Goal: Task Accomplishment & Management: Use online tool/utility

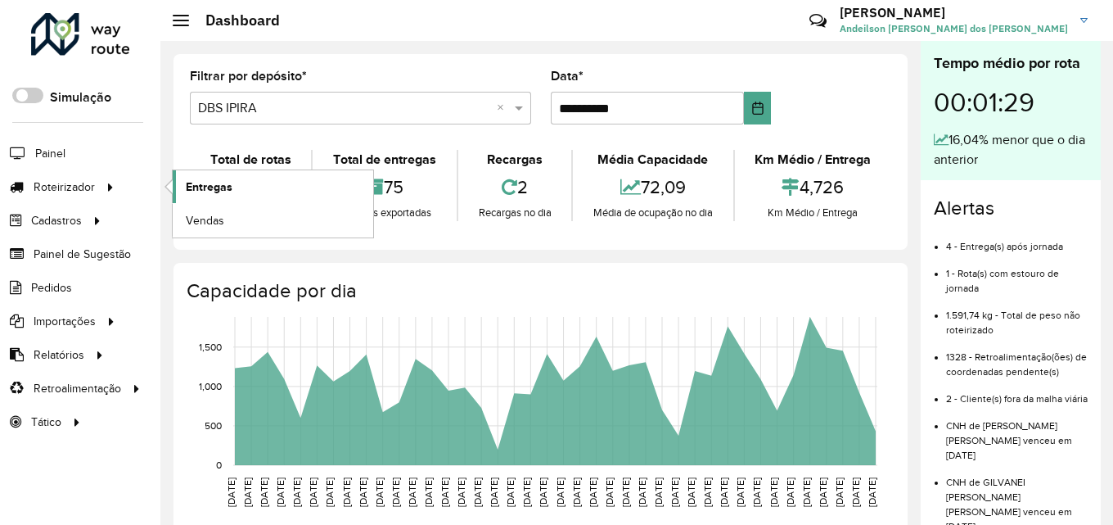
click at [210, 187] on span "Entregas" at bounding box center [209, 186] width 47 height 17
click at [207, 190] on span "Entregas" at bounding box center [209, 186] width 47 height 17
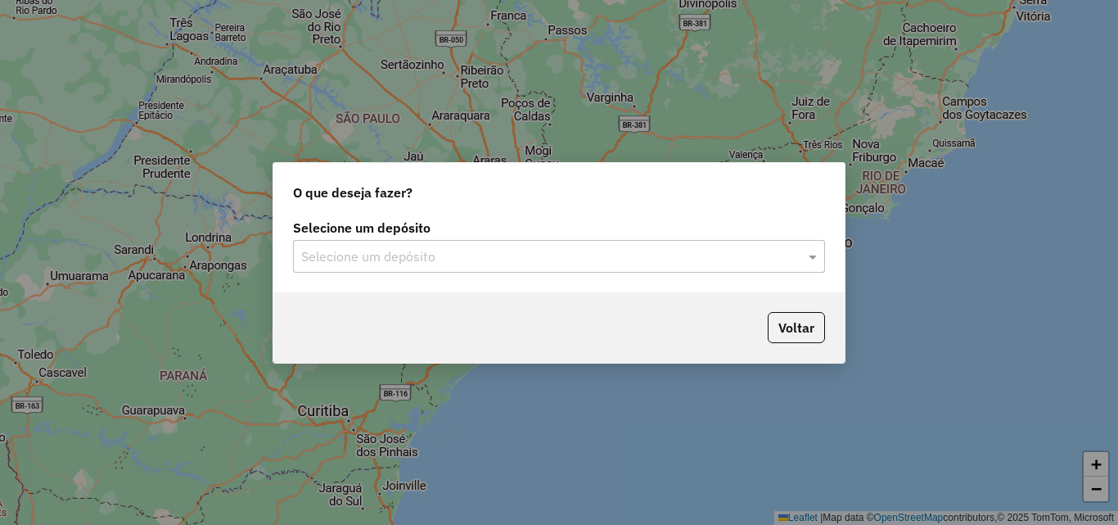
click at [396, 270] on div "Selecione um depósito" at bounding box center [559, 256] width 532 height 33
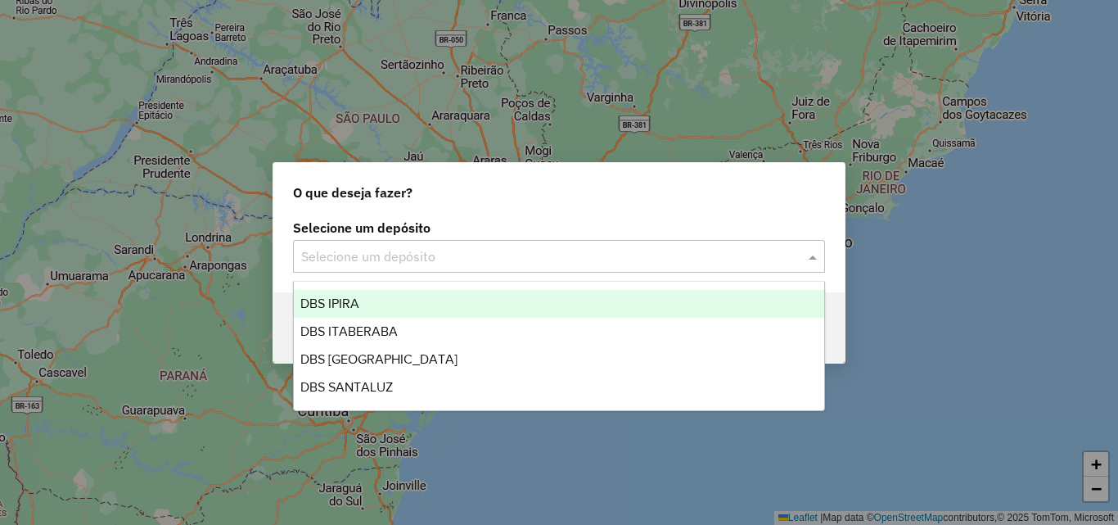
click at [390, 298] on div "DBS IPIRA" at bounding box center [559, 304] width 530 height 28
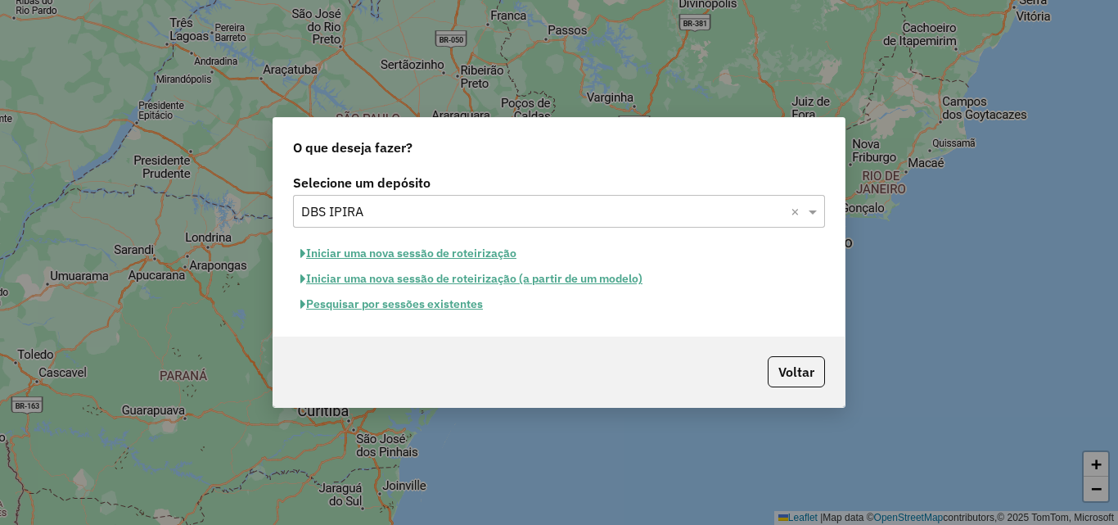
click at [399, 309] on button "Pesquisar por sessões existentes" at bounding box center [391, 303] width 197 height 25
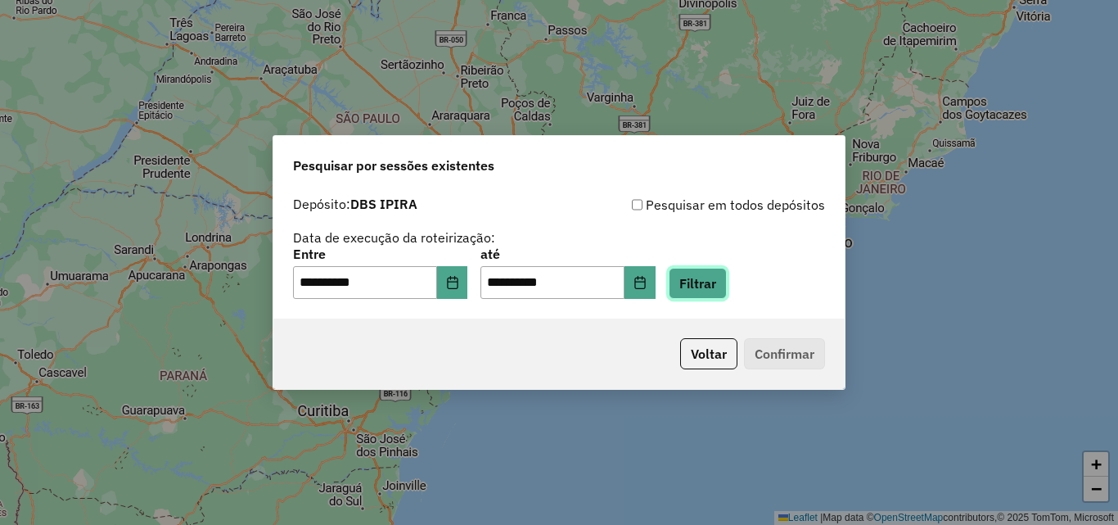
click at [716, 278] on button "Filtrar" at bounding box center [698, 283] width 58 height 31
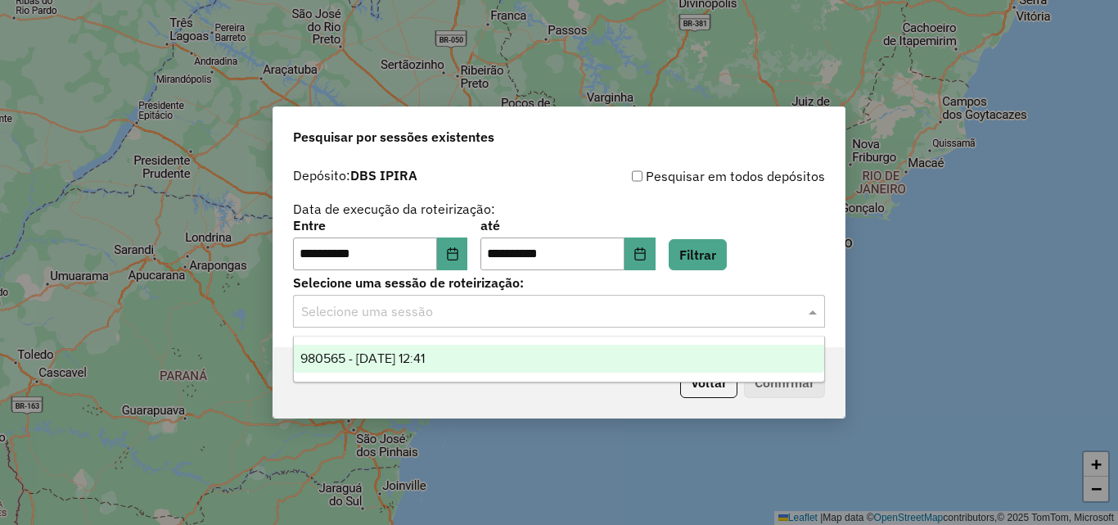
click at [685, 302] on input "text" at bounding box center [542, 312] width 483 height 20
click at [373, 358] on span "980565 - 18/08/2025 12:41" at bounding box center [362, 358] width 124 height 14
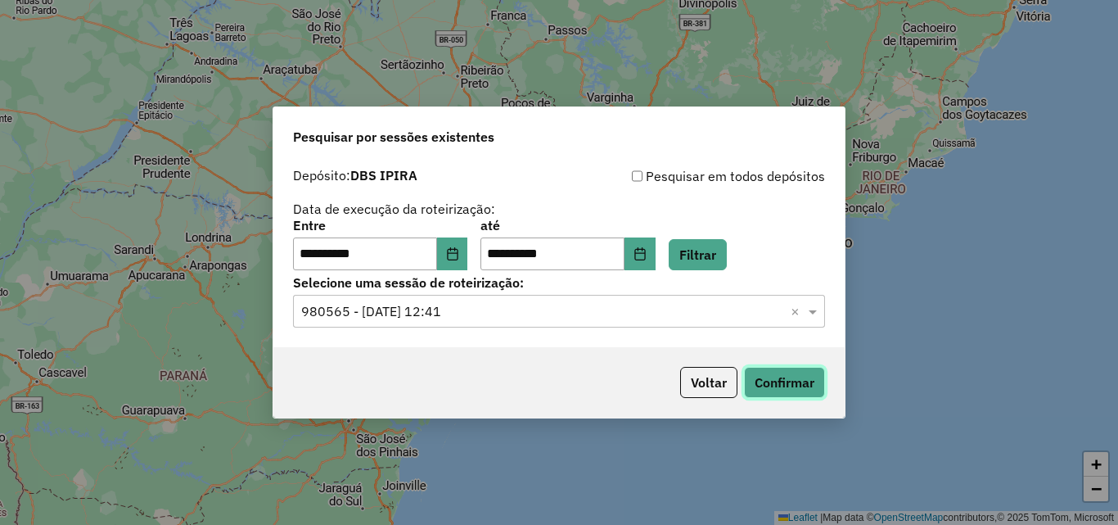
click at [809, 376] on button "Confirmar" at bounding box center [784, 382] width 81 height 31
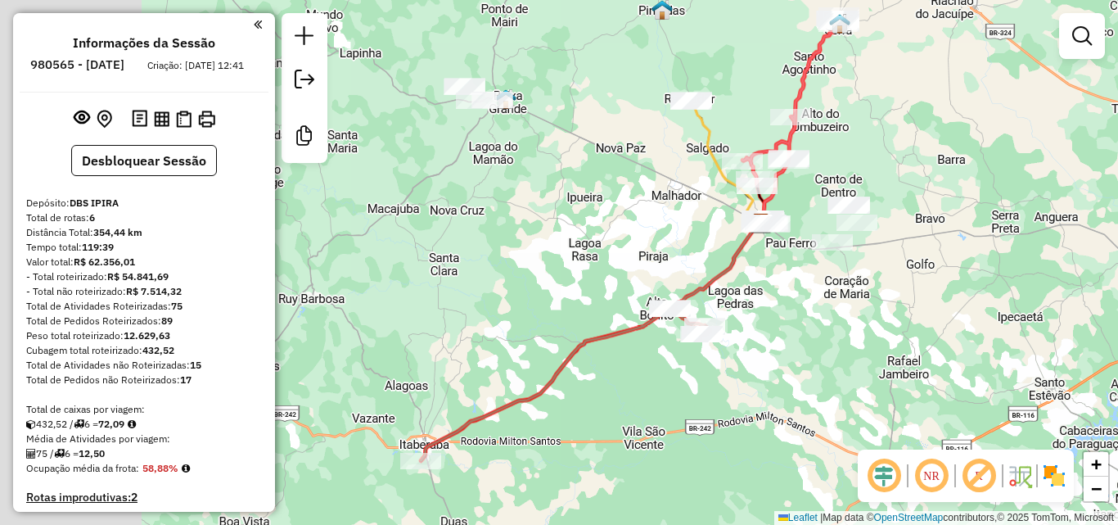
drag, startPoint x: 593, startPoint y: 312, endPoint x: 778, endPoint y: 275, distance: 188.6
click at [778, 276] on div "Janela de atendimento Grade de atendimento Capacidade Transportadoras Veículos …" at bounding box center [559, 262] width 1118 height 525
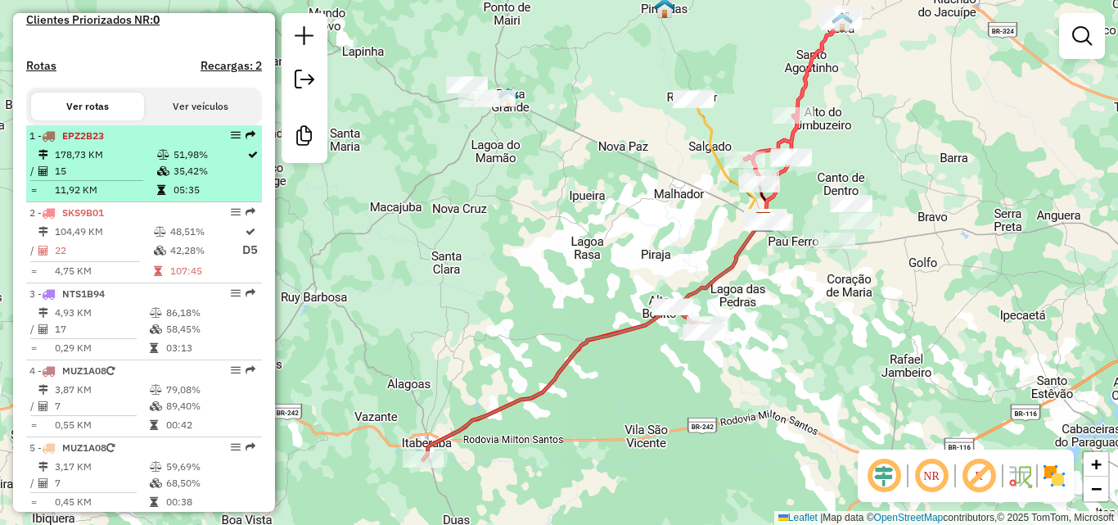
scroll to position [489, 0]
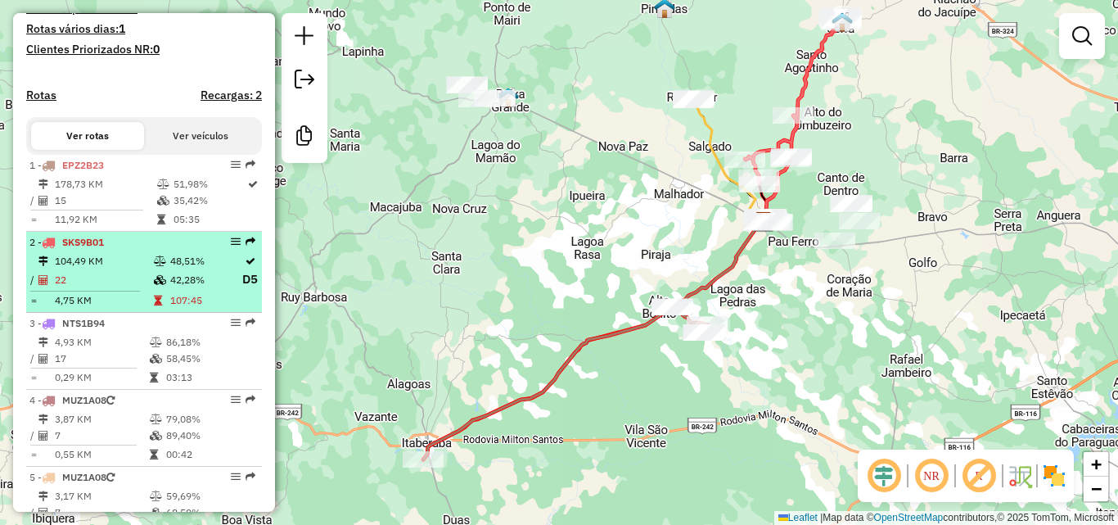
click at [103, 248] on span "SKS9B01" at bounding box center [83, 242] width 42 height 12
select select "**********"
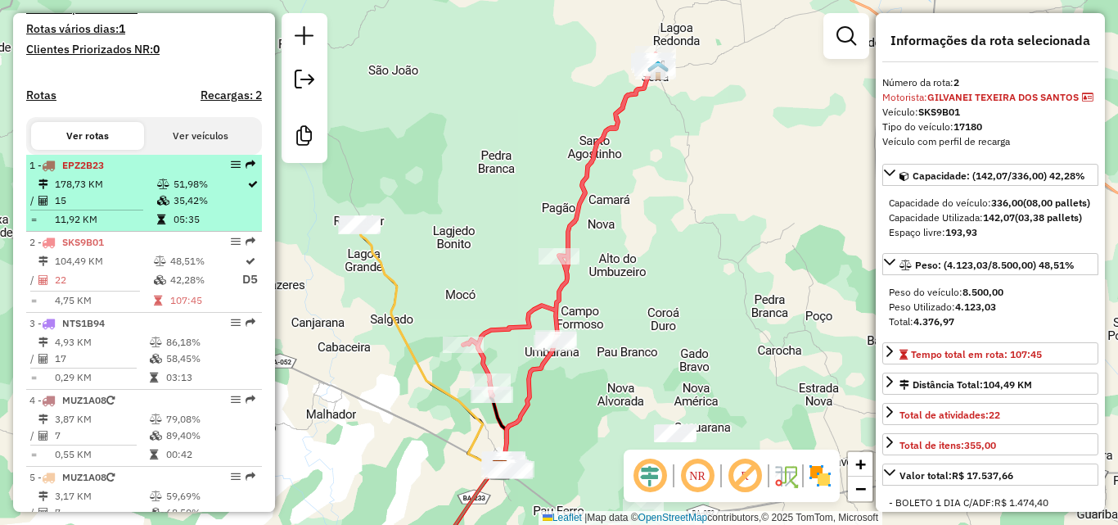
click at [119, 209] on td "15" at bounding box center [105, 200] width 102 height 16
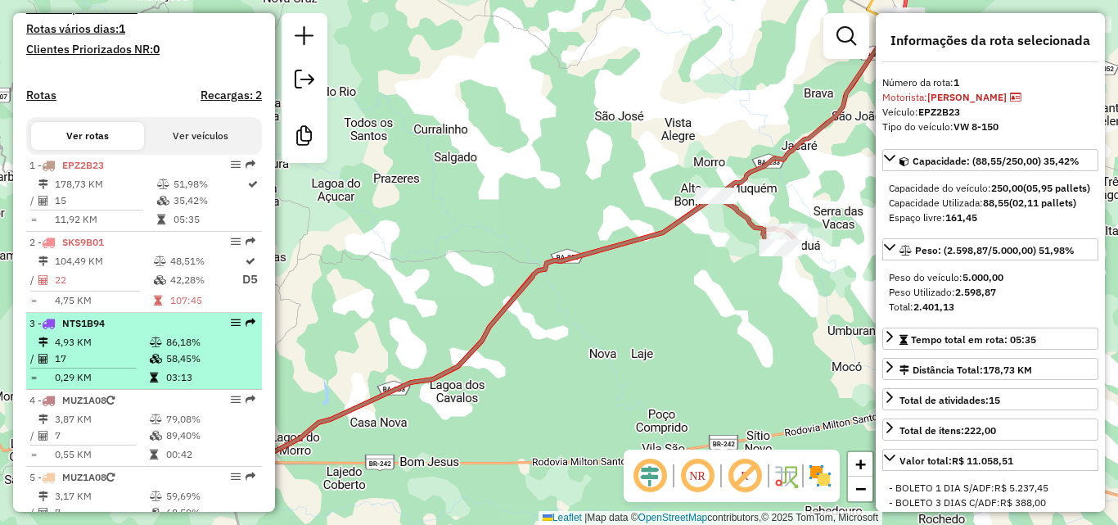
click at [122, 331] on div "3 - NTS1B94" at bounding box center [116, 323] width 174 height 15
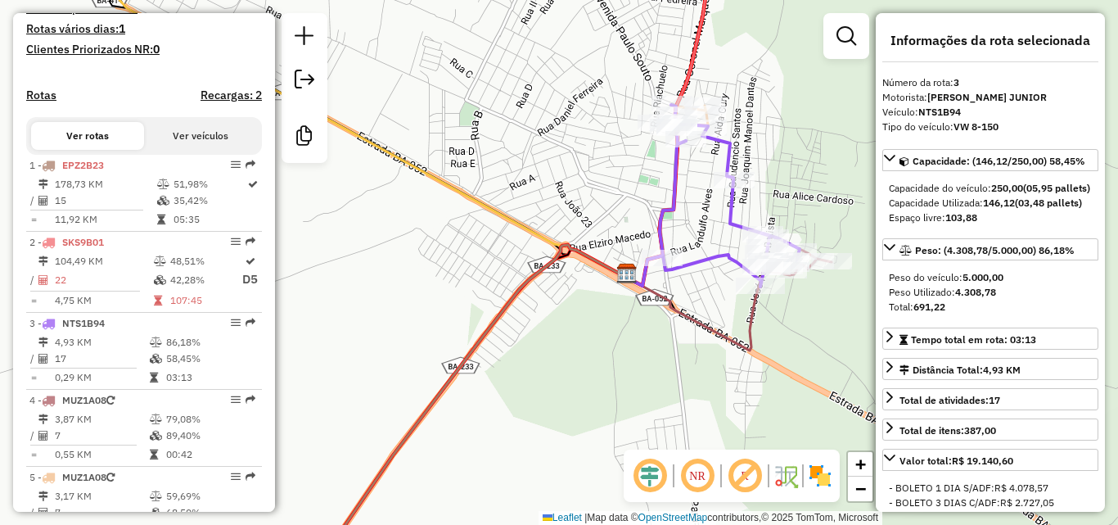
click at [550, 376] on div "Janela de atendimento Grade de atendimento Capacidade Transportadoras Veículos …" at bounding box center [559, 262] width 1118 height 525
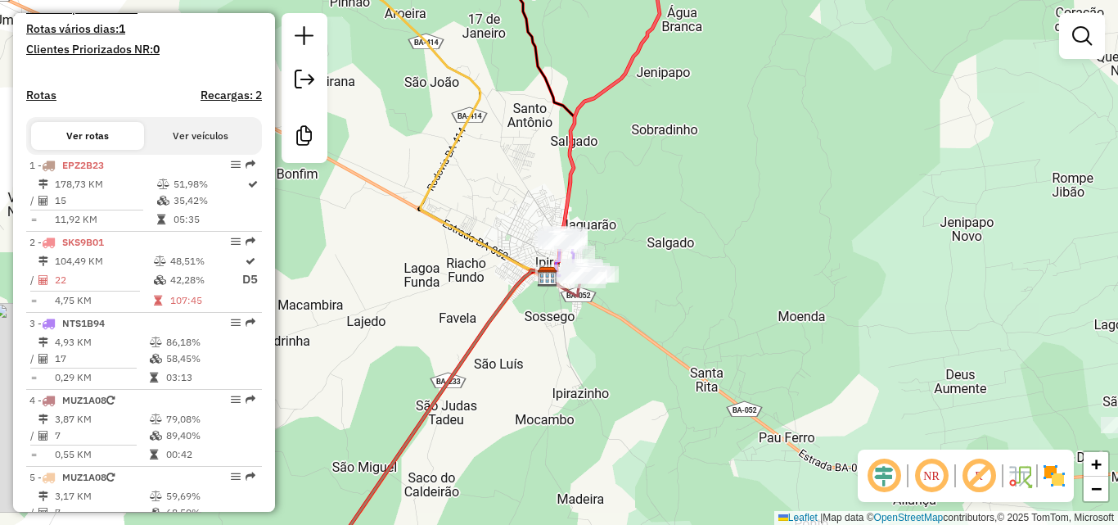
drag, startPoint x: 498, startPoint y: 370, endPoint x: 580, endPoint y: 370, distance: 82.7
click at [580, 370] on div "Janela de atendimento Grade de atendimento Capacidade Transportadoras Veículos …" at bounding box center [559, 262] width 1118 height 525
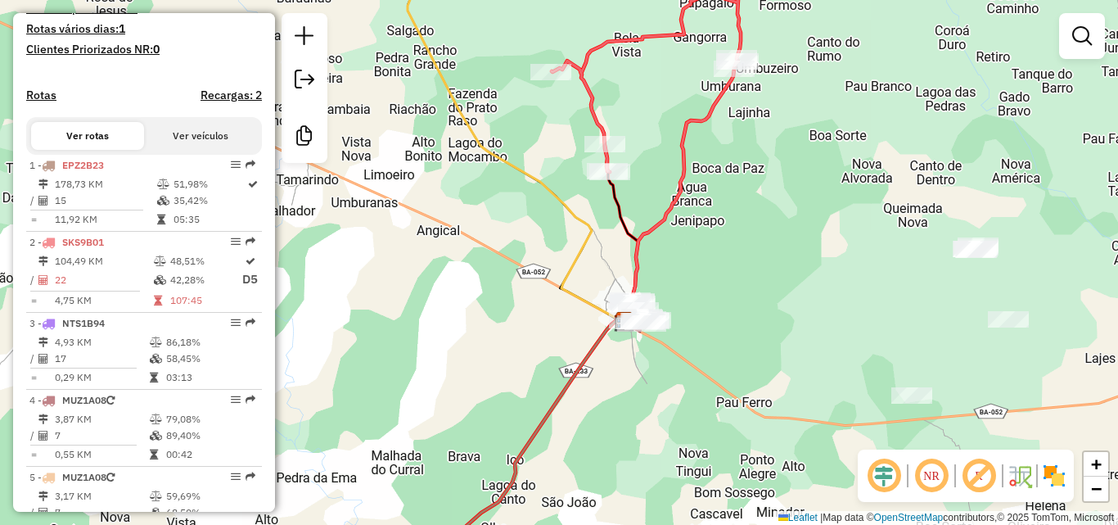
drag, startPoint x: 791, startPoint y: 312, endPoint x: 808, endPoint y: 354, distance: 45.1
click at [808, 354] on div "Janela de atendimento Grade de atendimento Capacidade Transportadoras Veículos …" at bounding box center [559, 262] width 1118 height 525
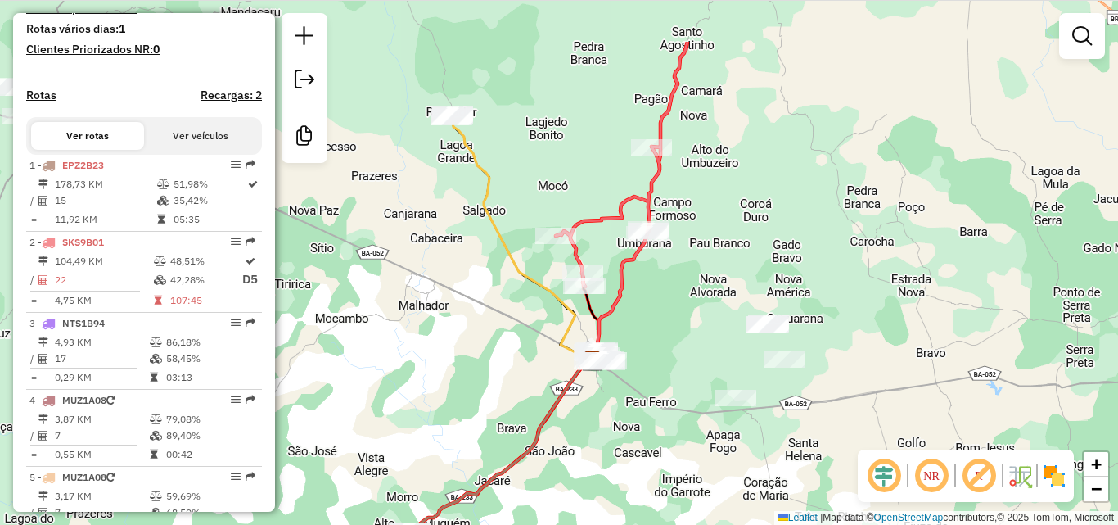
drag, startPoint x: 807, startPoint y: 163, endPoint x: 791, endPoint y: 257, distance: 95.4
click at [791, 257] on div "Janela de atendimento Grade de atendimento Capacidade Transportadoras Veículos …" at bounding box center [559, 262] width 1118 height 525
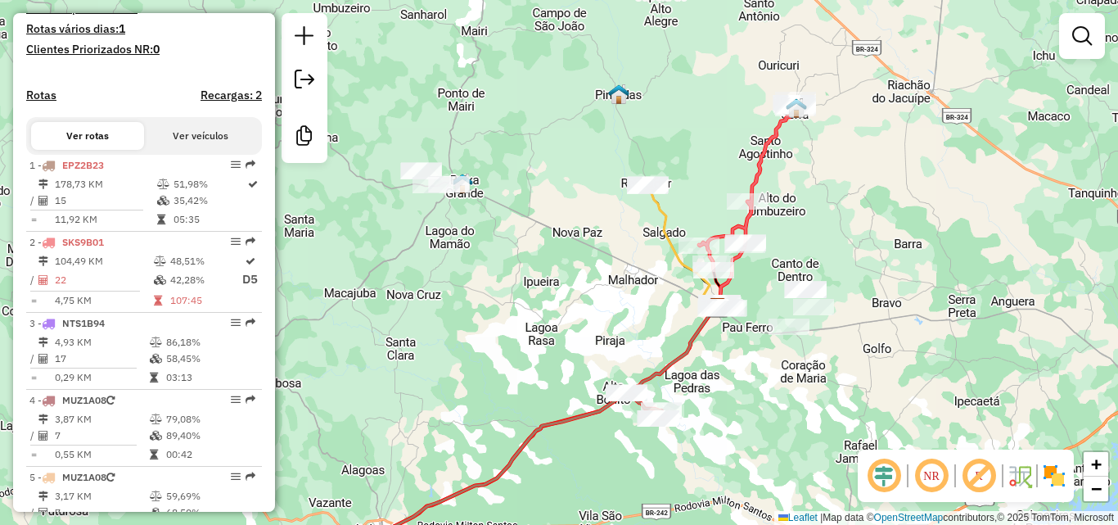
drag, startPoint x: 511, startPoint y: 150, endPoint x: 537, endPoint y: 149, distance: 26.2
click at [537, 149] on div "Janela de atendimento Grade de atendimento Capacidade Transportadoras Veículos …" at bounding box center [559, 262] width 1118 height 525
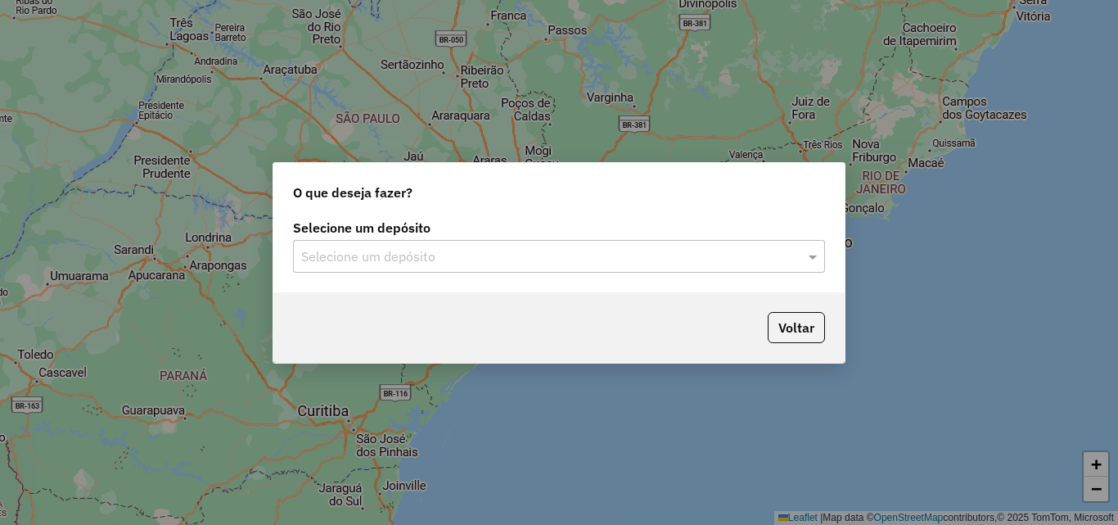
click at [378, 274] on div "Selecione um depósito Selecione um depósito" at bounding box center [558, 253] width 571 height 77
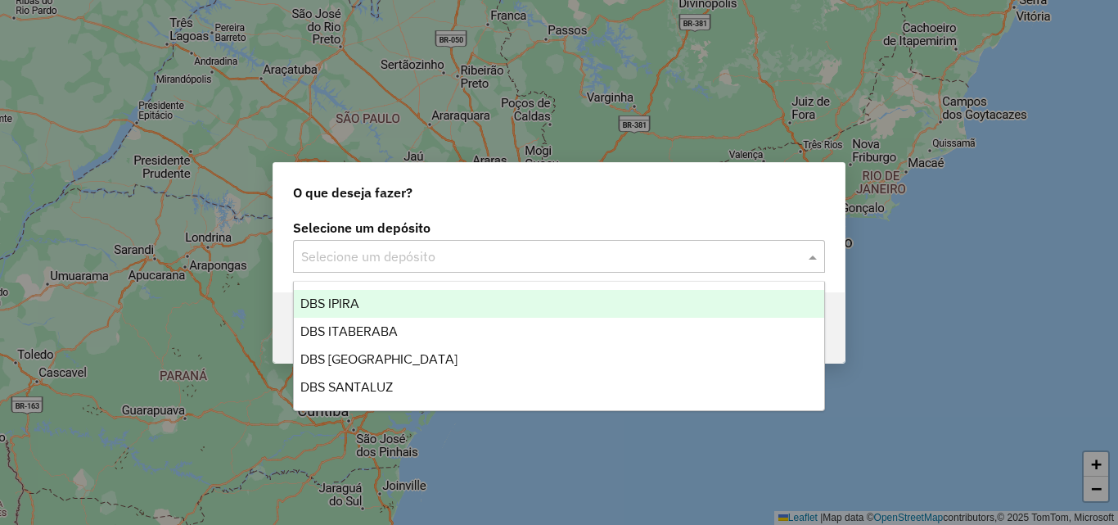
click at [372, 261] on input "text" at bounding box center [542, 257] width 483 height 20
click at [371, 304] on div "DBS IPIRA" at bounding box center [559, 304] width 530 height 28
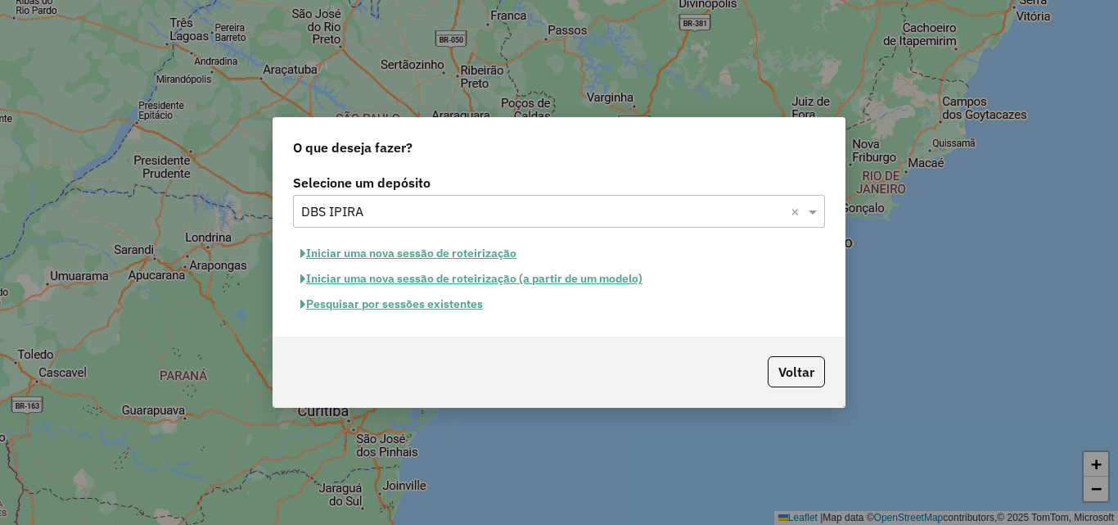
click at [385, 249] on button "Iniciar uma nova sessão de roteirização" at bounding box center [408, 253] width 231 height 25
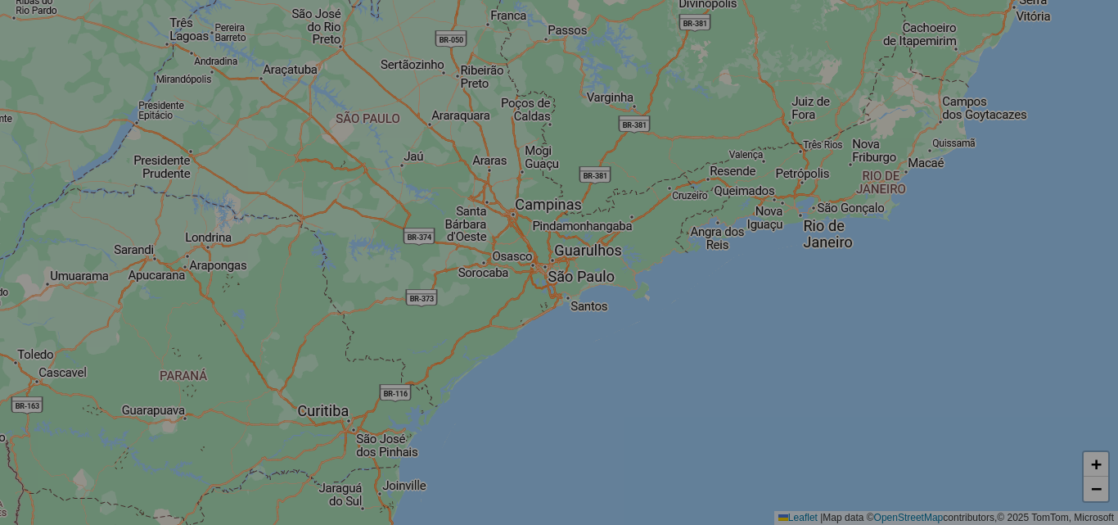
select select "*"
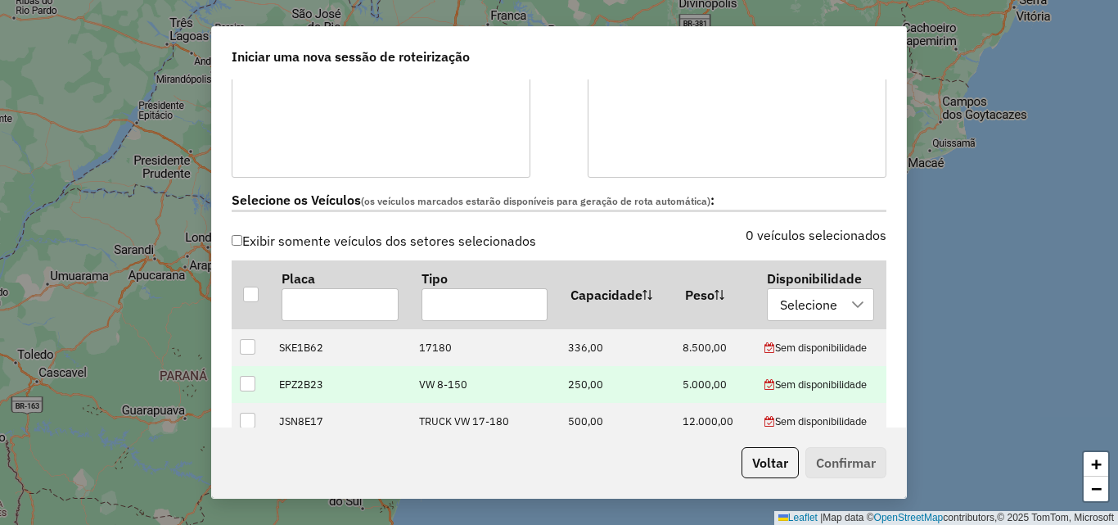
scroll to position [491, 0]
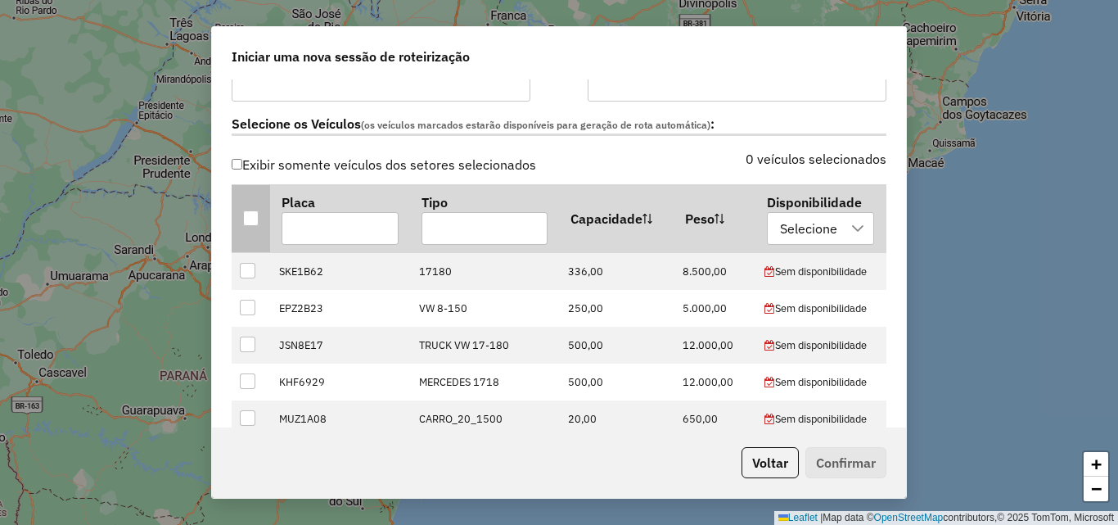
click at [255, 212] on div at bounding box center [251, 218] width 16 height 16
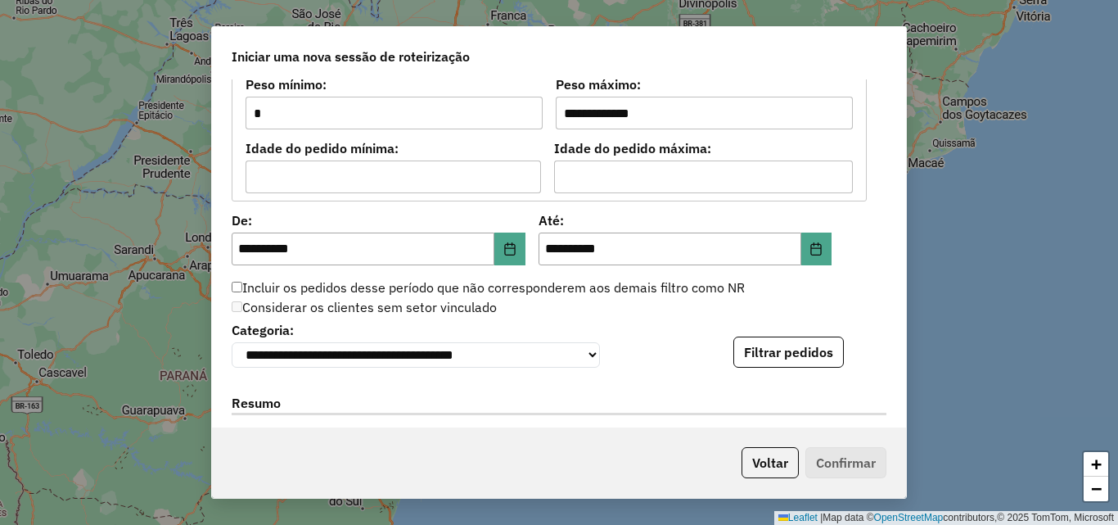
scroll to position [1473, 0]
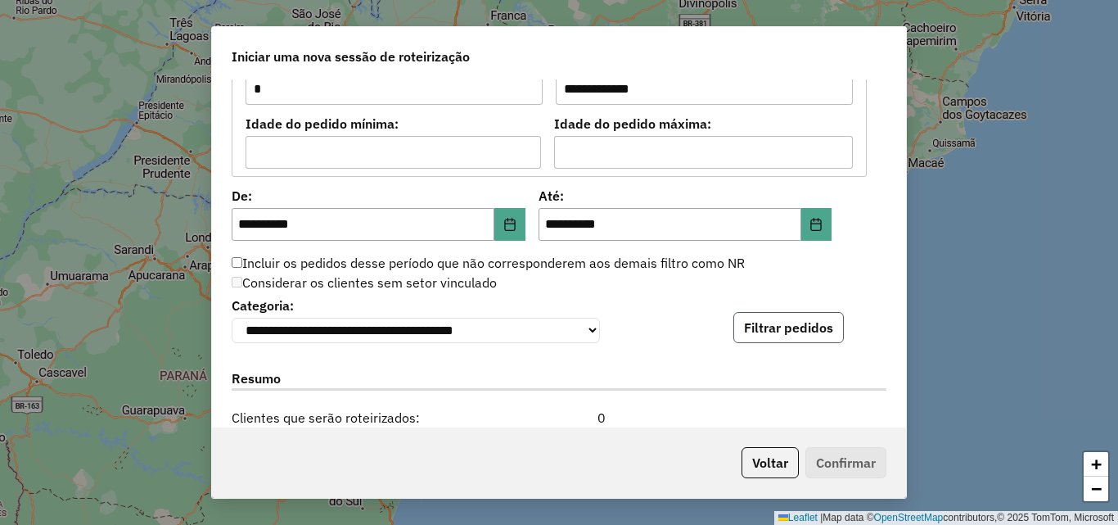
click at [757, 326] on button "Filtrar pedidos" at bounding box center [788, 327] width 110 height 31
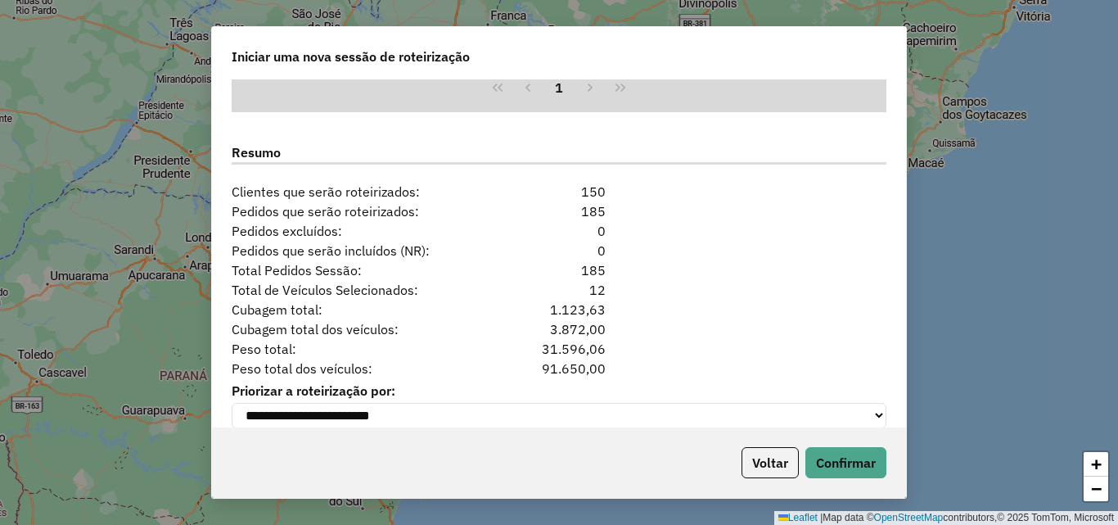
scroll to position [2066, 0]
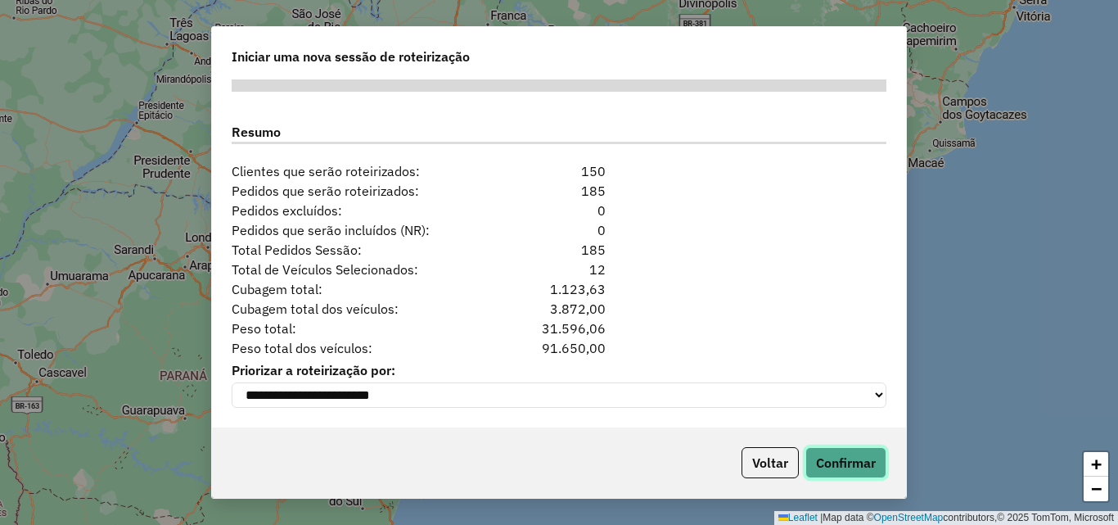
click at [832, 455] on button "Confirmar" at bounding box center [845, 462] width 81 height 31
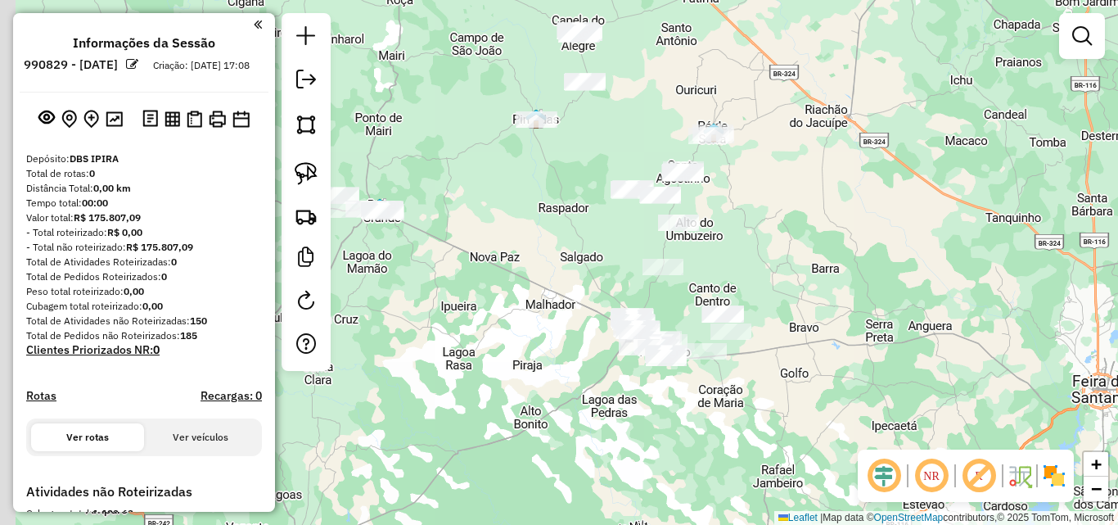
drag, startPoint x: 524, startPoint y: 366, endPoint x: 710, endPoint y: 453, distance: 206.1
click at [710, 453] on div "Janela de atendimento Grade de atendimento Capacidade Transportadoras Veículos …" at bounding box center [559, 262] width 1118 height 525
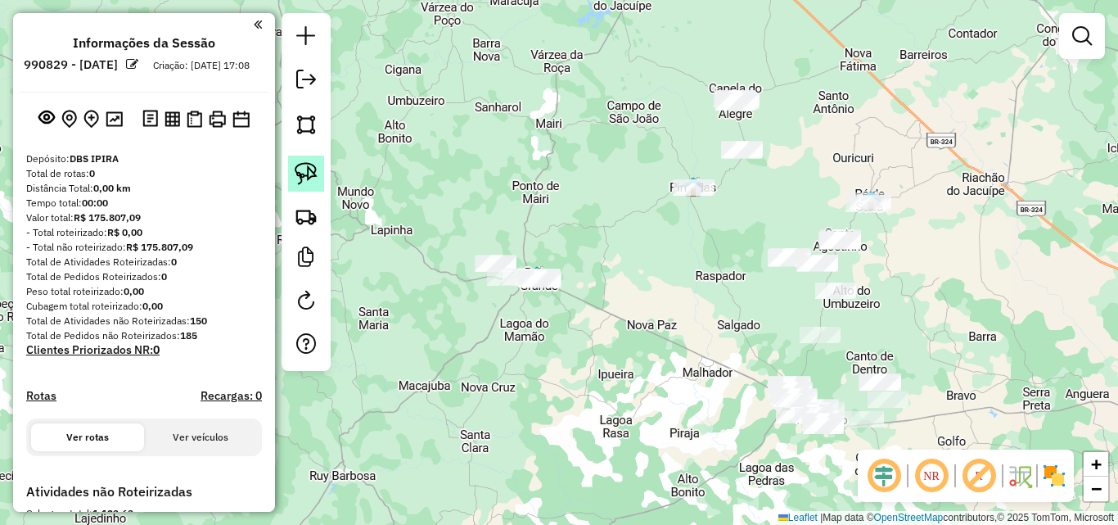
click at [318, 177] on link at bounding box center [306, 174] width 36 height 36
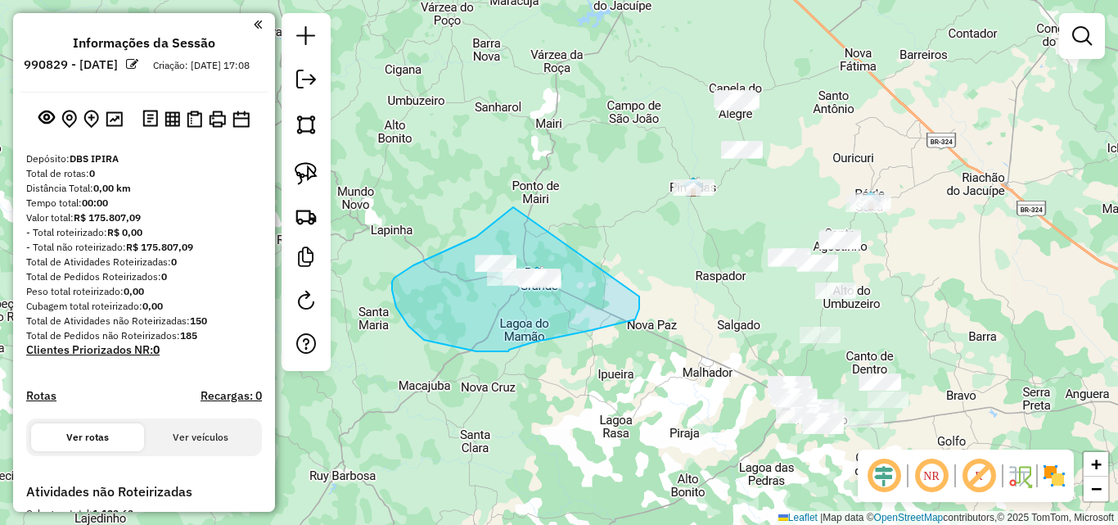
drag, startPoint x: 508, startPoint y: 211, endPoint x: 639, endPoint y: 295, distance: 155.7
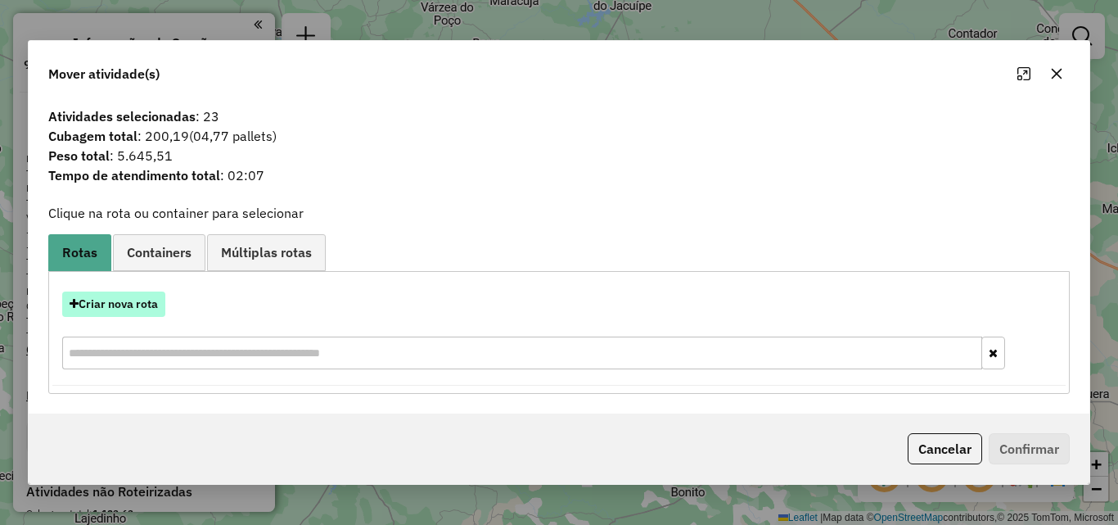
click at [132, 310] on button "Criar nova rota" at bounding box center [113, 303] width 103 height 25
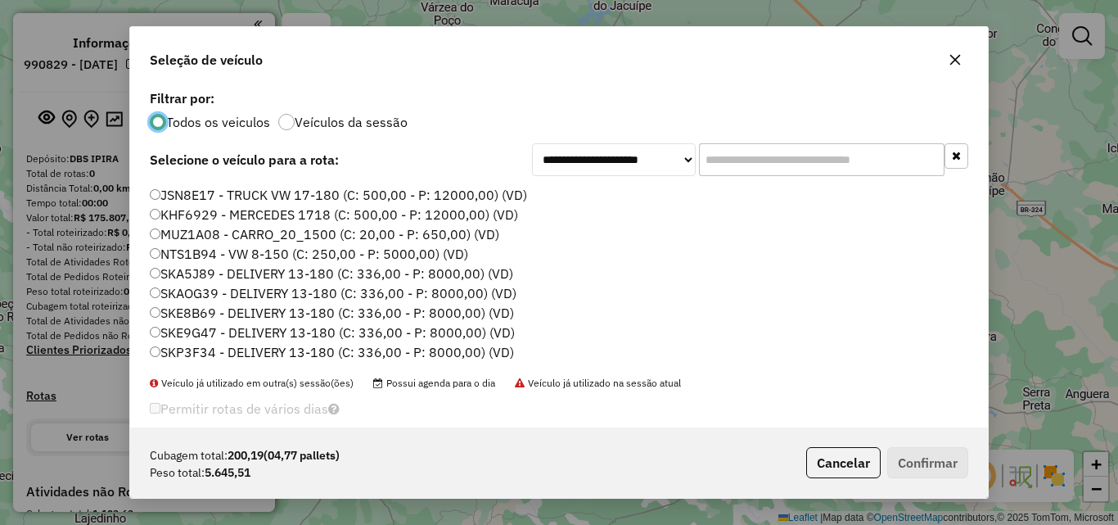
scroll to position [56, 0]
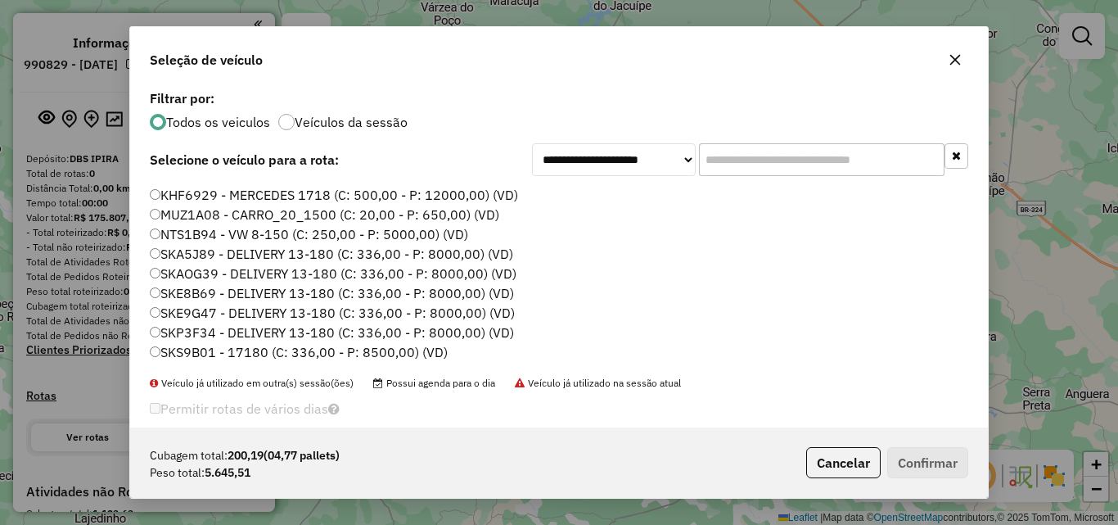
click at [201, 297] on label "SKE8B69 - DELIVERY 13-180 (C: 336,00 - P: 8000,00) (VD)" at bounding box center [332, 293] width 364 height 20
click at [203, 310] on label "SKE9G47 - DELIVERY 13-180 (C: 336,00 - P: 8000,00) (VD)" at bounding box center [332, 313] width 365 height 20
click at [906, 455] on button "Confirmar" at bounding box center [927, 462] width 81 height 31
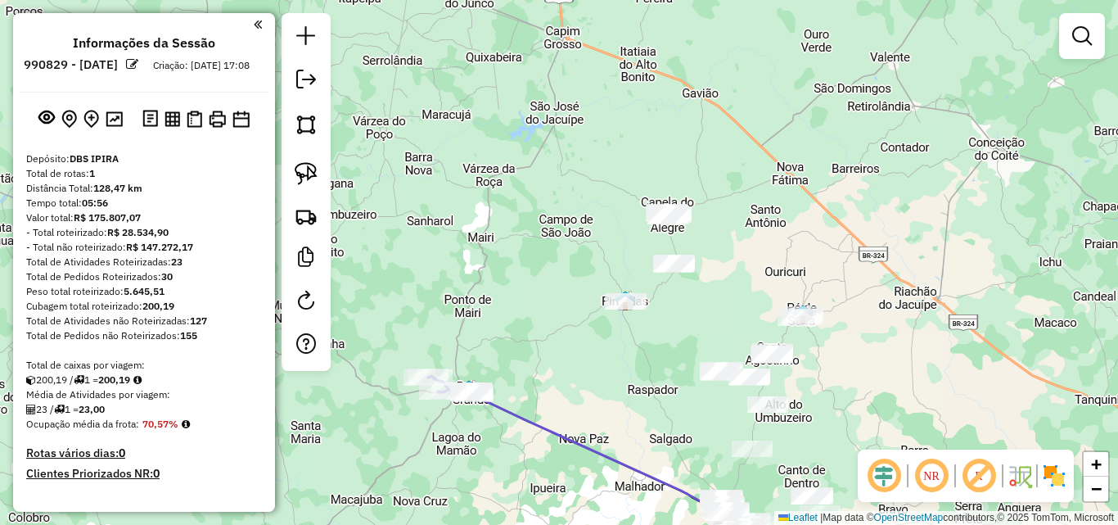
drag, startPoint x: 784, startPoint y: 277, endPoint x: 710, endPoint y: 396, distance: 140.8
click at [712, 395] on div "Janela de atendimento Grade de atendimento Capacidade Transportadoras Veículos …" at bounding box center [559, 262] width 1118 height 525
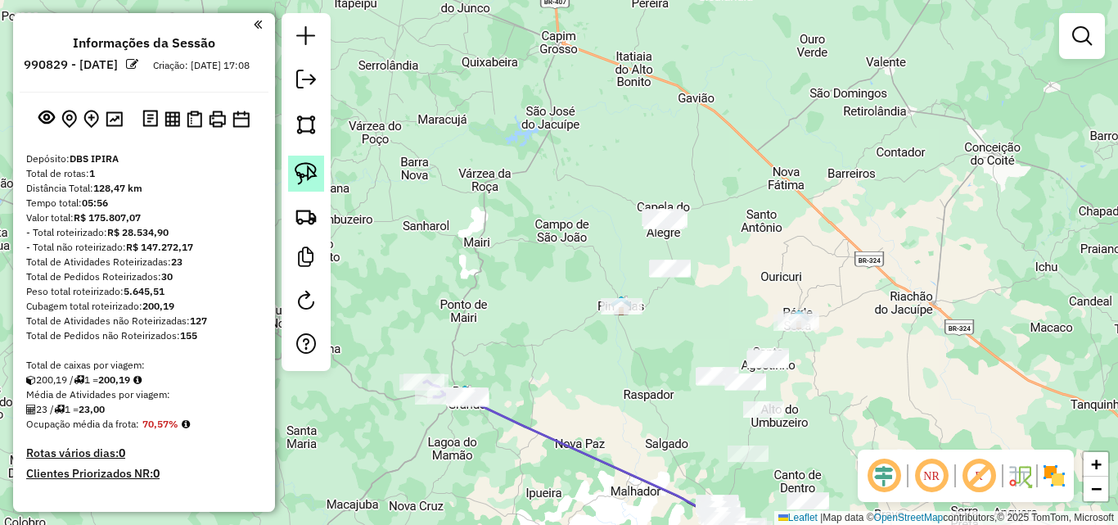
click at [312, 175] on img at bounding box center [306, 173] width 23 height 23
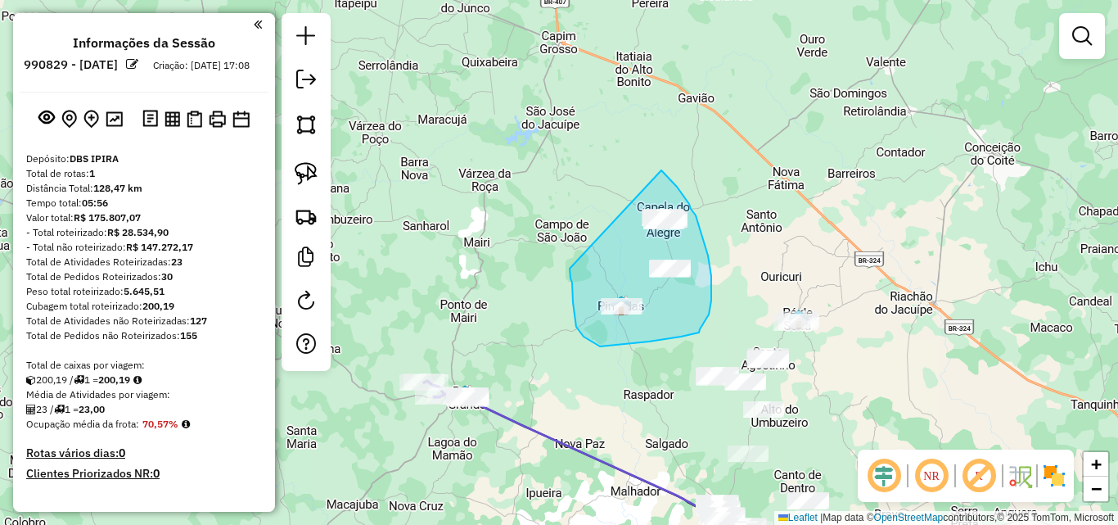
drag, startPoint x: 572, startPoint y: 282, endPoint x: 661, endPoint y: 170, distance: 143.3
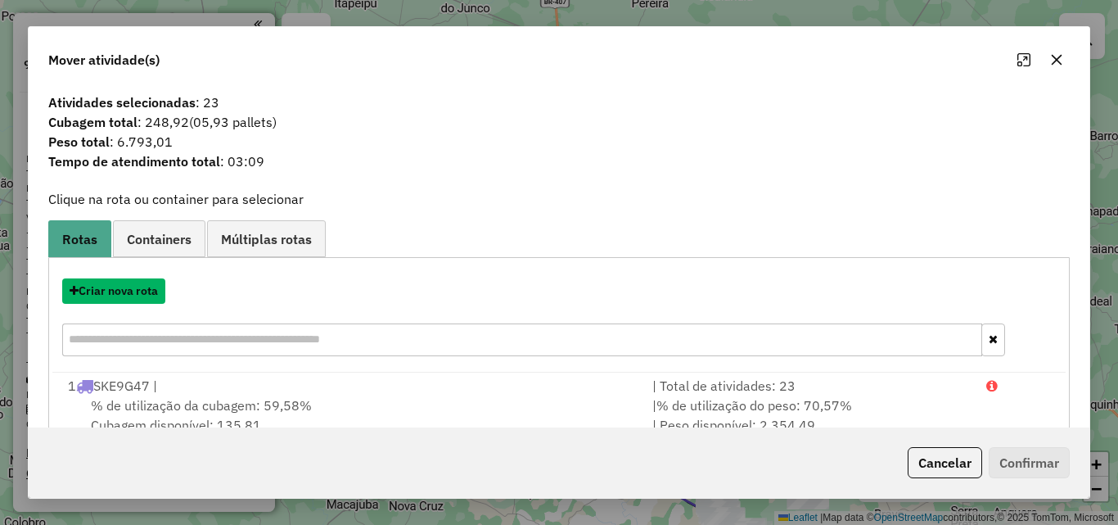
click at [146, 296] on button "Criar nova rota" at bounding box center [113, 290] width 103 height 25
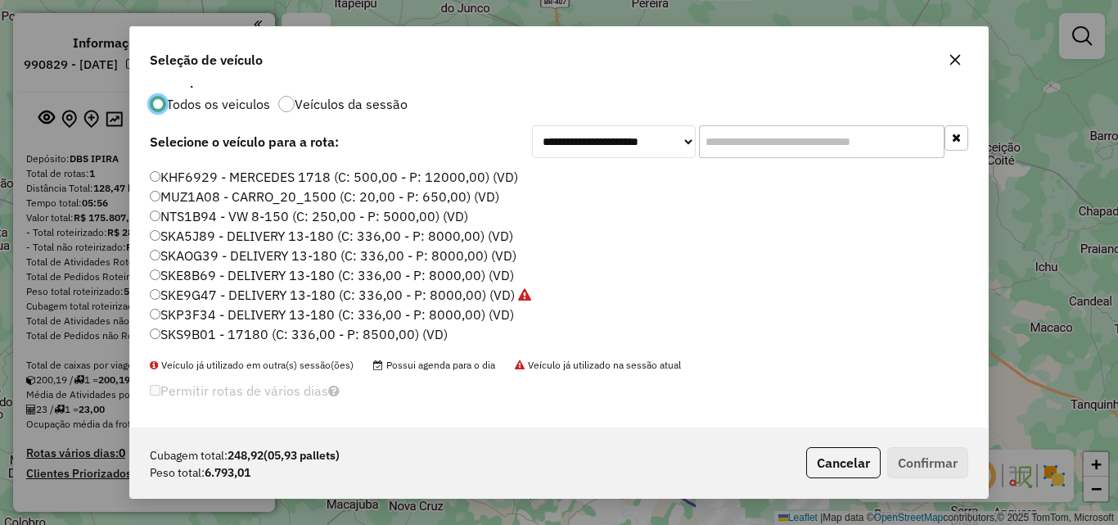
scroll to position [21, 0]
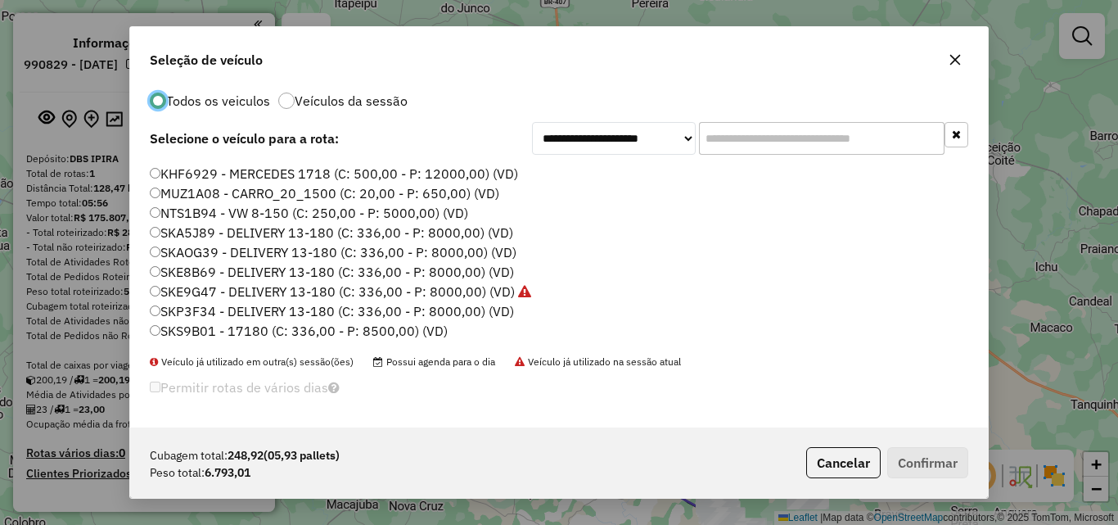
click at [187, 315] on label "SKP3F34 - DELIVERY 13-180 (C: 336,00 - P: 8000,00) (VD)" at bounding box center [332, 311] width 364 height 20
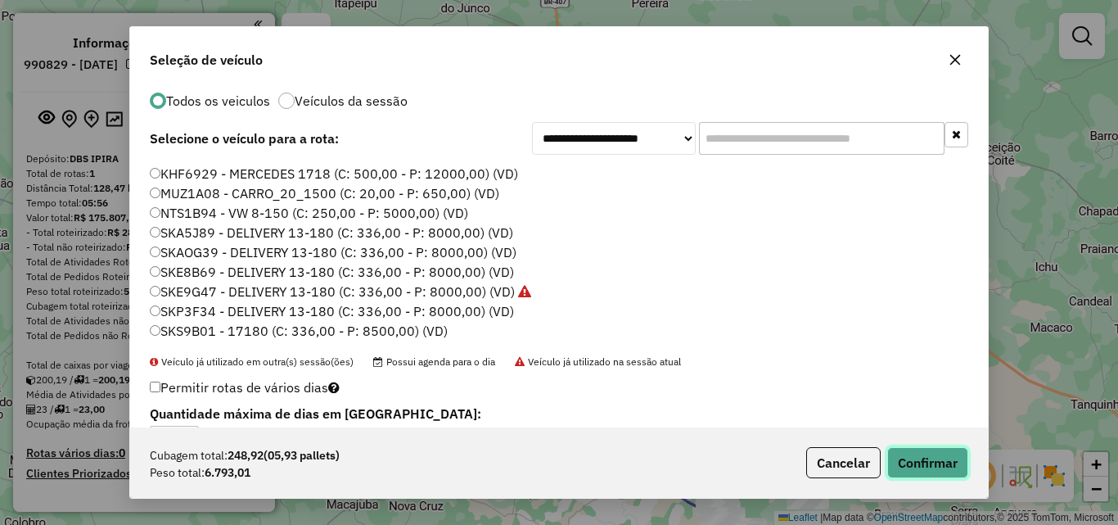
click at [931, 458] on button "Confirmar" at bounding box center [927, 462] width 81 height 31
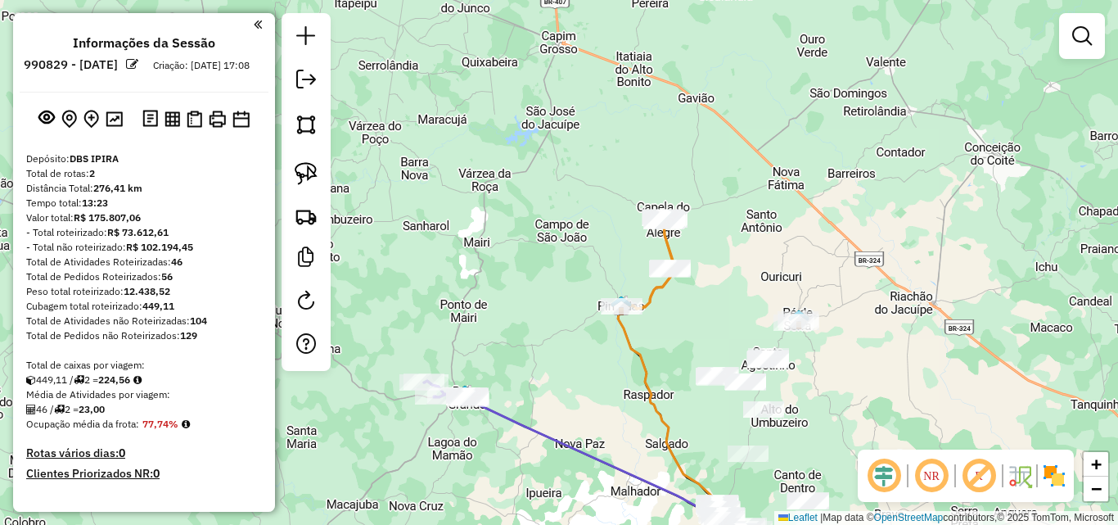
scroll to position [0, 0]
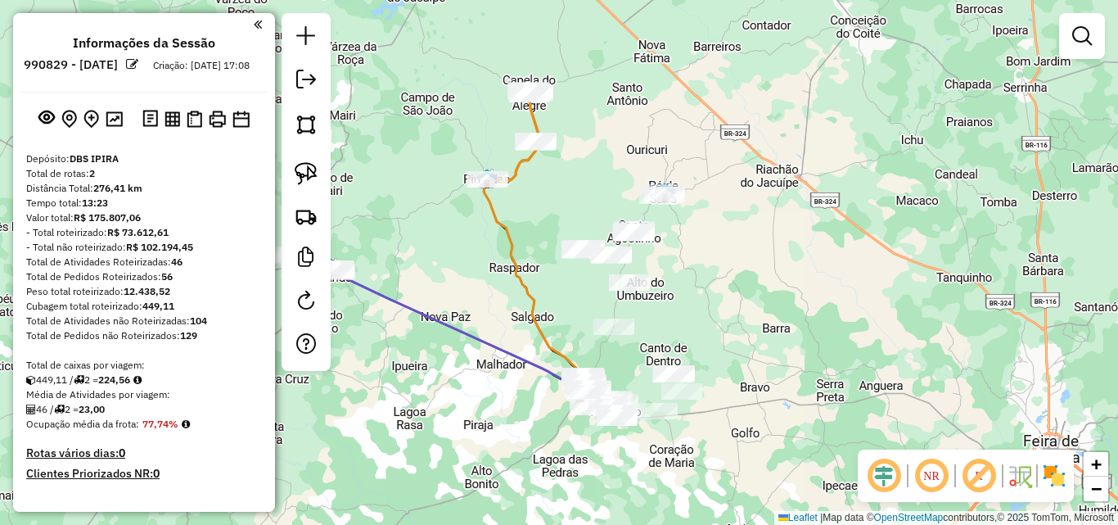
drag, startPoint x: 683, startPoint y: 367, endPoint x: 548, endPoint y: 240, distance: 185.3
click at [548, 240] on div "Janela de atendimento Grade de atendimento Capacidade Transportadoras Veículos …" at bounding box center [559, 262] width 1118 height 525
click at [309, 183] on img at bounding box center [306, 173] width 23 height 23
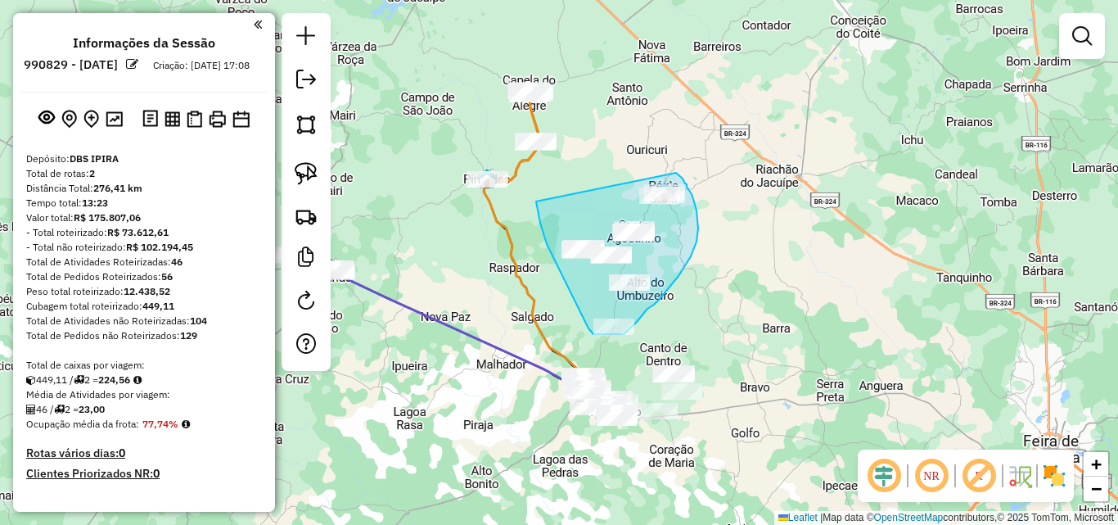
drag, startPoint x: 537, startPoint y: 205, endPoint x: 676, endPoint y: 173, distance: 142.9
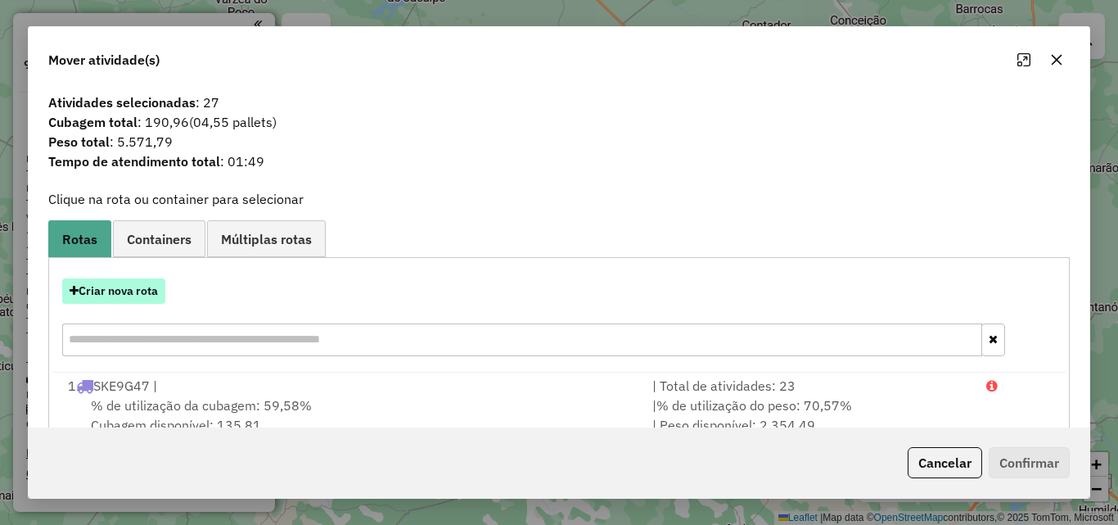
click at [147, 298] on button "Criar nova rota" at bounding box center [113, 290] width 103 height 25
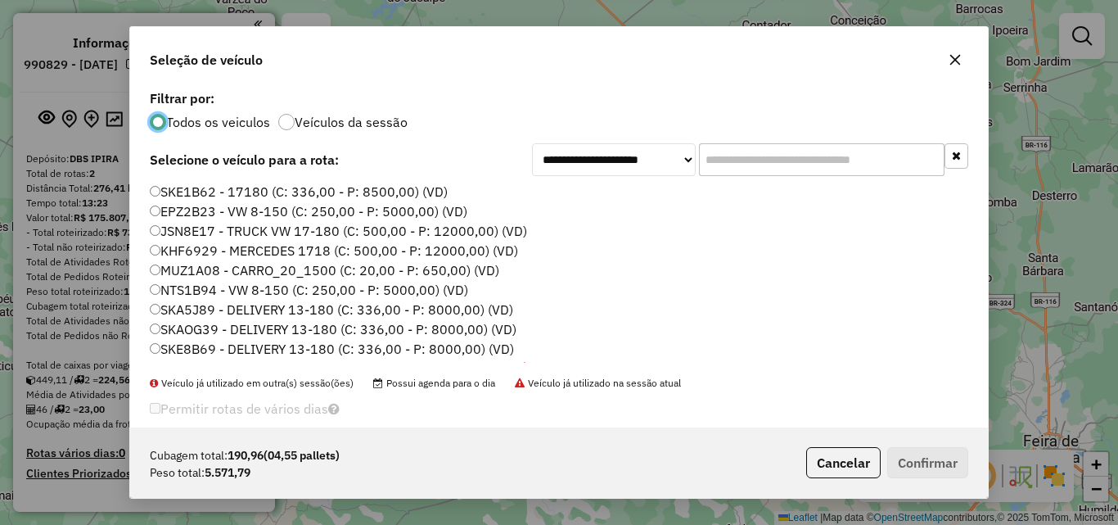
scroll to position [56, 0]
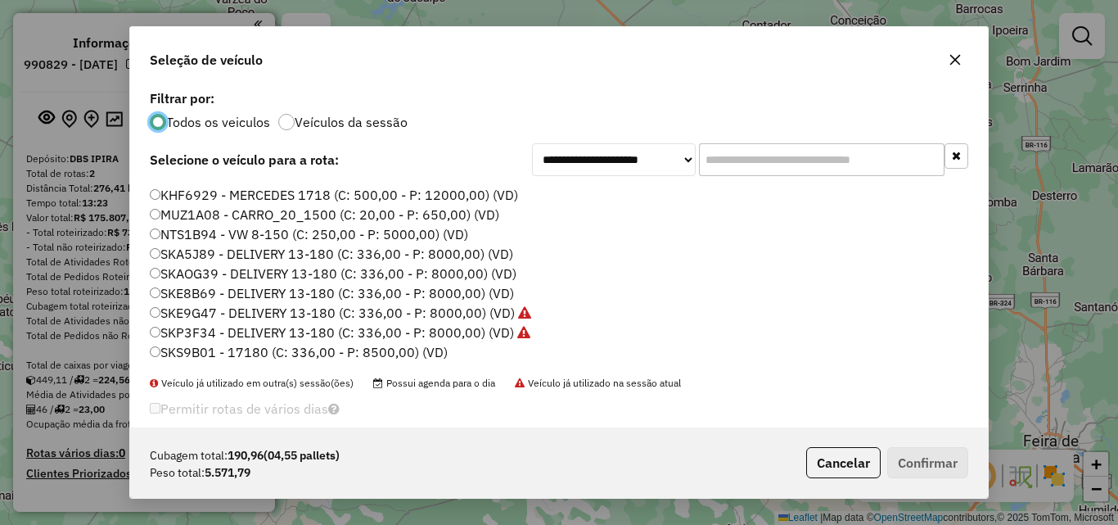
click at [197, 353] on label "SKS9B01 - 17180 (C: 336,00 - P: 8500,00) (VD)" at bounding box center [299, 352] width 298 height 20
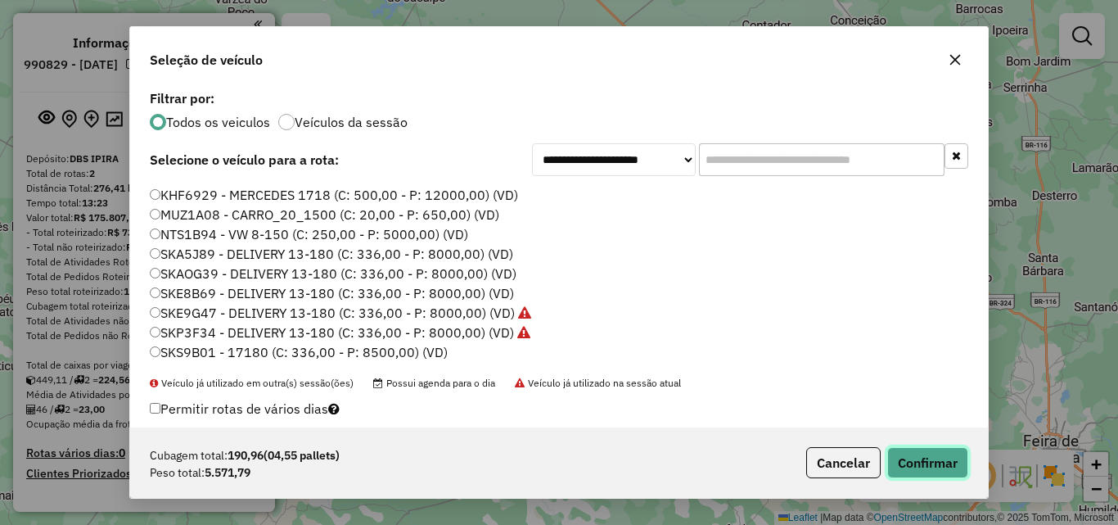
click at [912, 453] on button "Confirmar" at bounding box center [927, 462] width 81 height 31
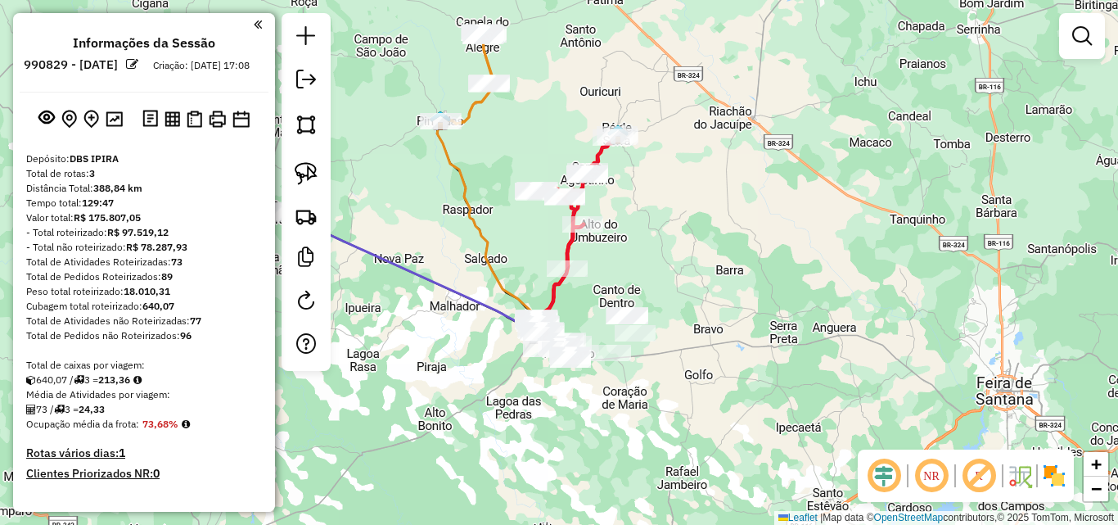
drag, startPoint x: 710, startPoint y: 345, endPoint x: 644, endPoint y: 266, distance: 102.3
click at [646, 267] on div "Janela de atendimento Grade de atendimento Capacidade Transportadoras Veículos …" at bounding box center [559, 262] width 1118 height 525
click at [644, 266] on div "Janela de atendimento Grade de atendimento Capacidade Transportadoras Veículos …" at bounding box center [559, 262] width 1118 height 525
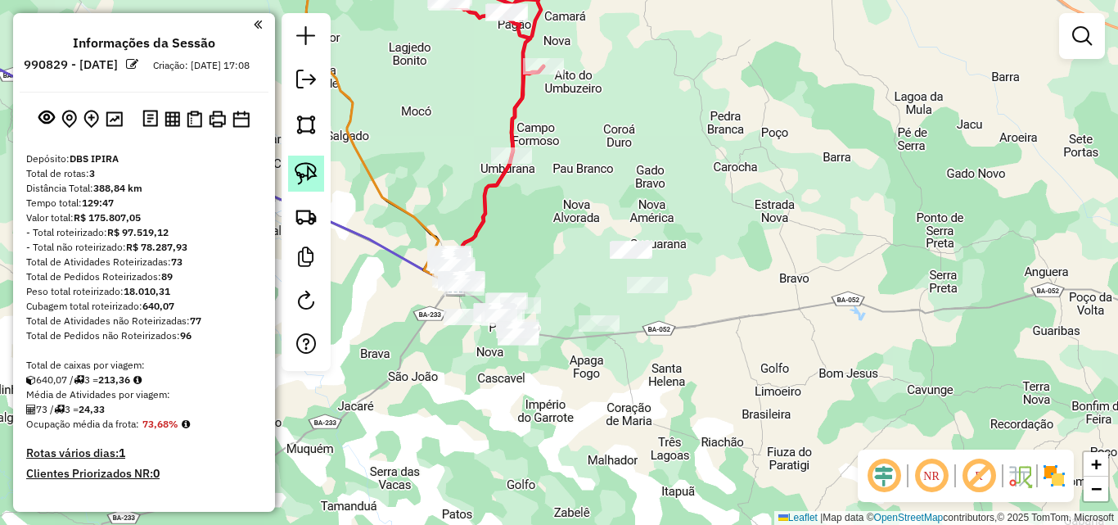
click at [306, 172] on img at bounding box center [306, 173] width 23 height 23
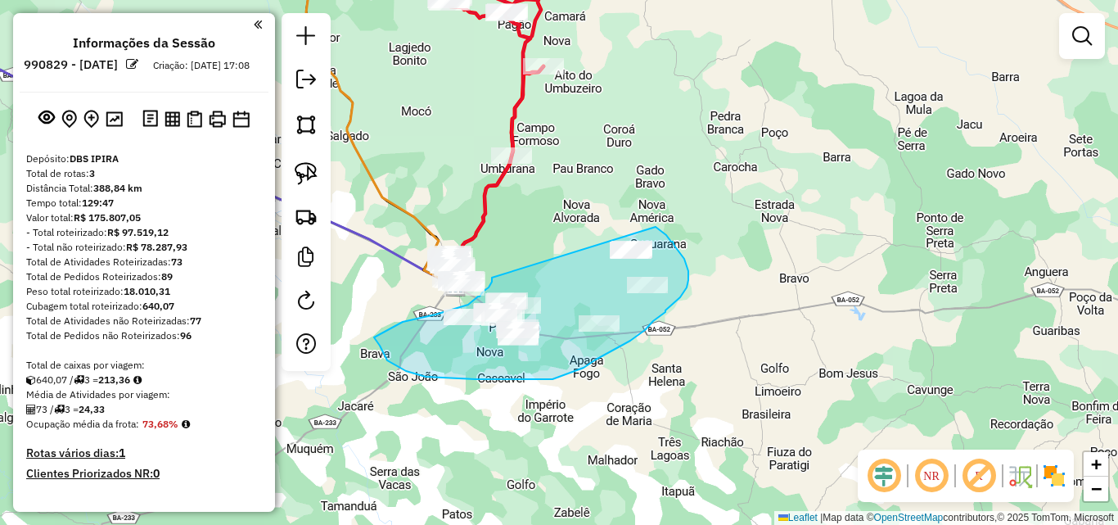
drag, startPoint x: 492, startPoint y: 277, endPoint x: 656, endPoint y: 227, distance: 171.4
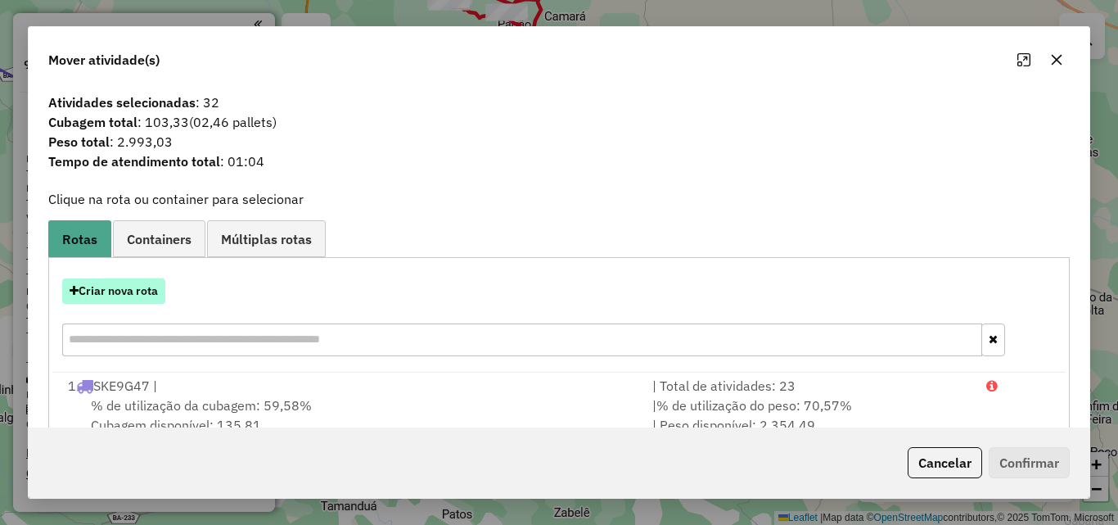
click at [128, 296] on button "Criar nova rota" at bounding box center [113, 290] width 103 height 25
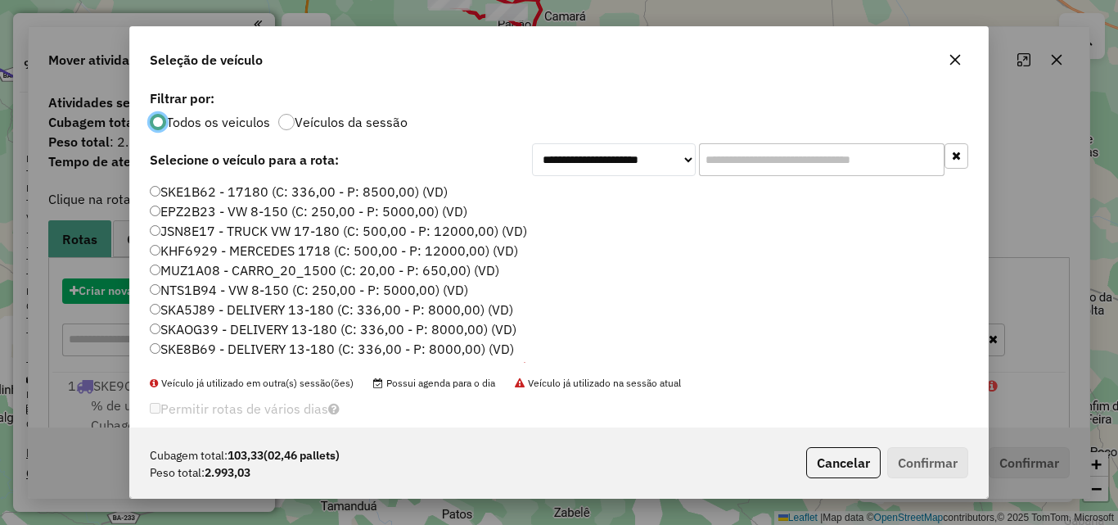
scroll to position [9, 5]
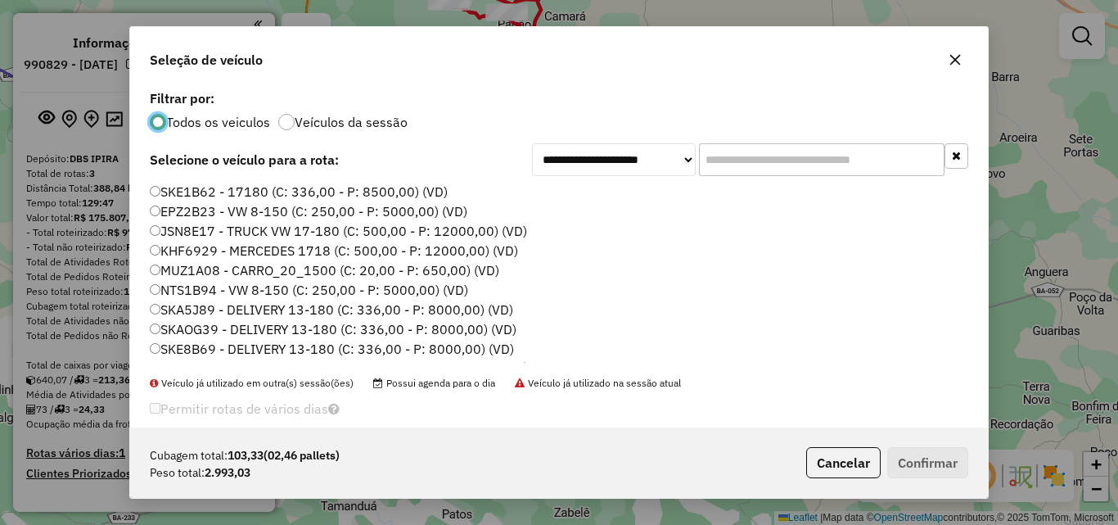
click at [206, 198] on label "SKE1B62 - 17180 (C: 336,00 - P: 8500,00) (VD)" at bounding box center [299, 192] width 298 height 20
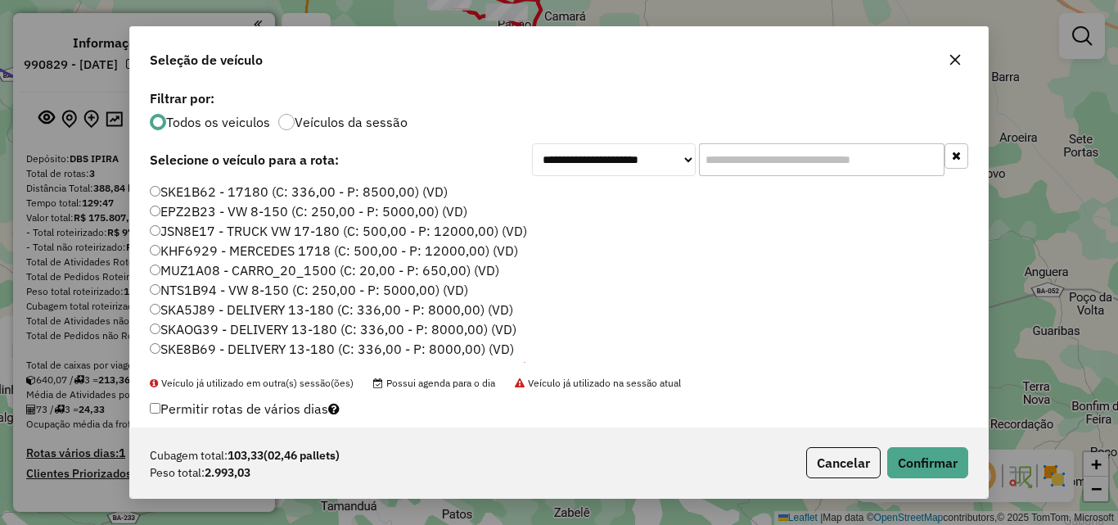
click at [918, 480] on div "Cubagem total: 103,33 (02,46 pallets) Peso total: 2.993,03 Cancelar Confirmar" at bounding box center [559, 462] width 858 height 70
click at [924, 464] on button "Confirmar" at bounding box center [927, 462] width 81 height 31
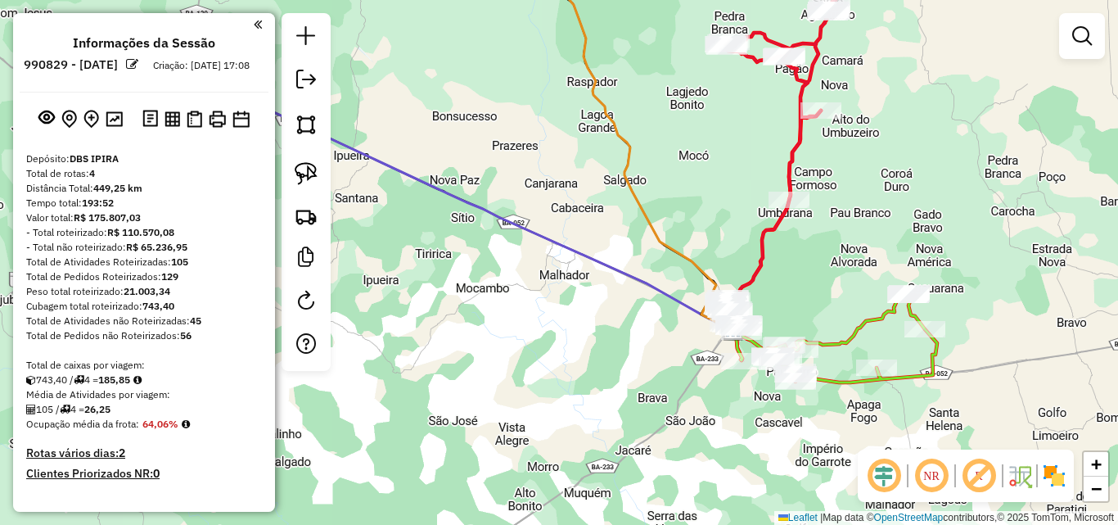
drag, startPoint x: 371, startPoint y: 381, endPoint x: 649, endPoint y: 426, distance: 281.8
click at [649, 426] on div "Janela de atendimento Grade de atendimento Capacidade Transportadoras Veículos …" at bounding box center [559, 262] width 1118 height 525
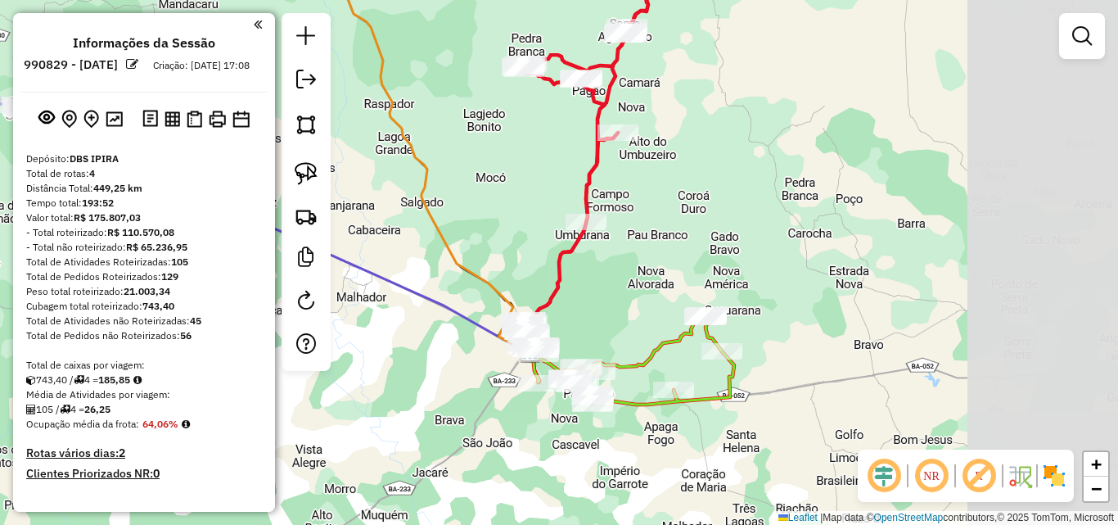
drag, startPoint x: 616, startPoint y: 360, endPoint x: 399, endPoint y: 361, distance: 217.7
click at [399, 361] on div "Janela de atendimento Grade de atendimento Capacidade Transportadoras Veículos …" at bounding box center [559, 262] width 1118 height 525
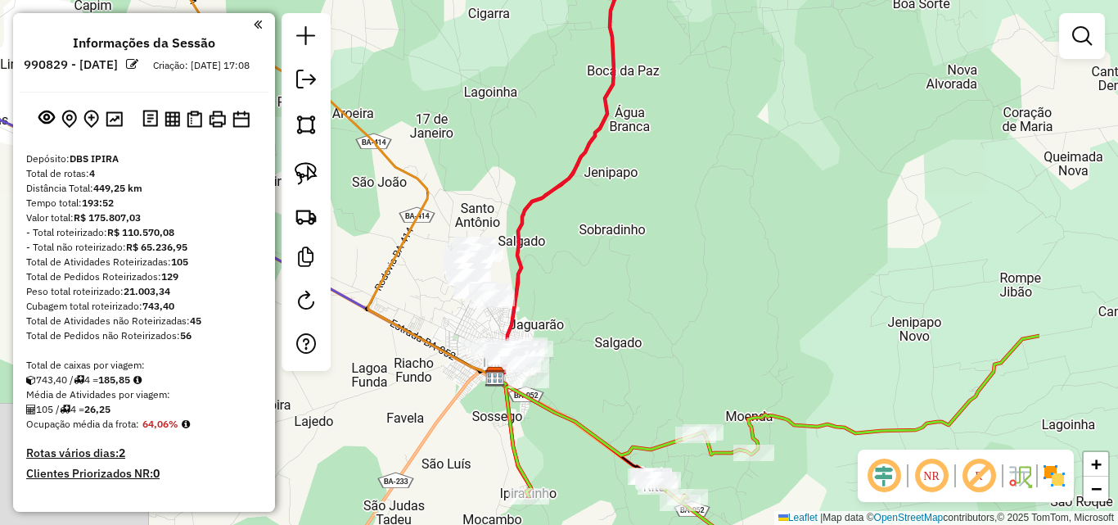
drag, startPoint x: 541, startPoint y: 343, endPoint x: 356, endPoint y: 335, distance: 185.2
click at [356, 335] on div "Janela de atendimento Grade de atendimento Capacidade Transportadoras Veículos …" at bounding box center [559, 262] width 1118 height 525
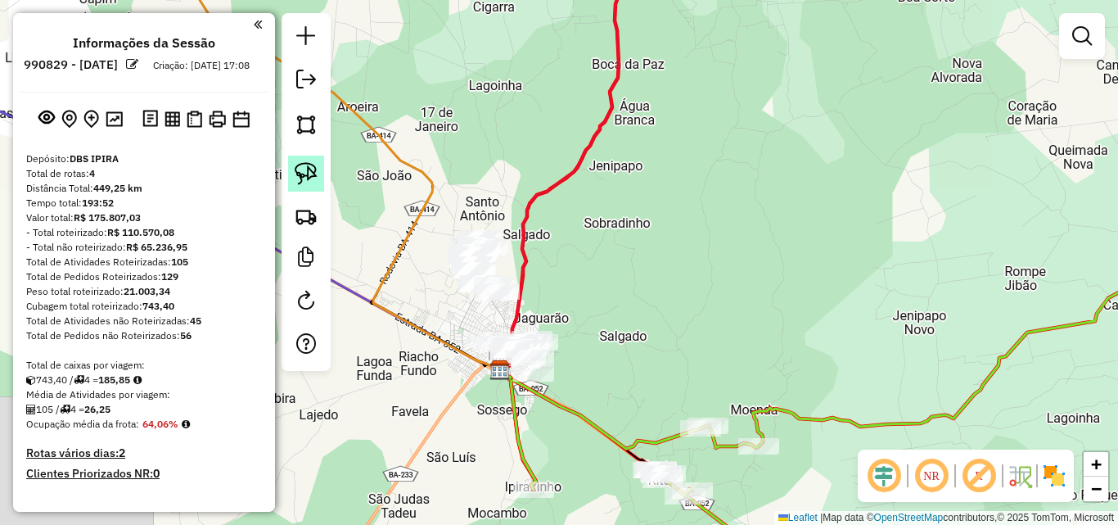
click at [297, 171] on img at bounding box center [306, 173] width 23 height 23
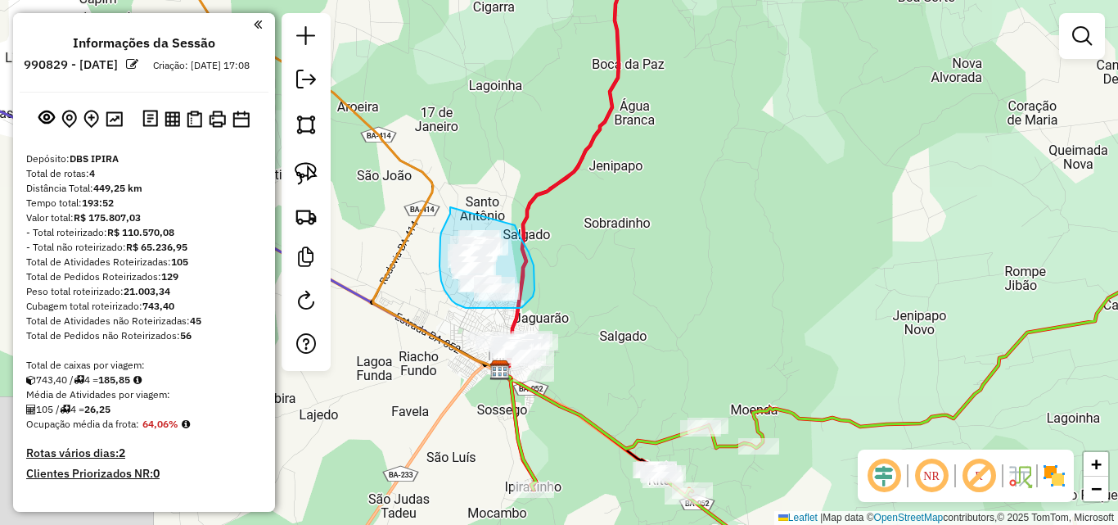
drag, startPoint x: 450, startPoint y: 207, endPoint x: 515, endPoint y: 224, distance: 66.9
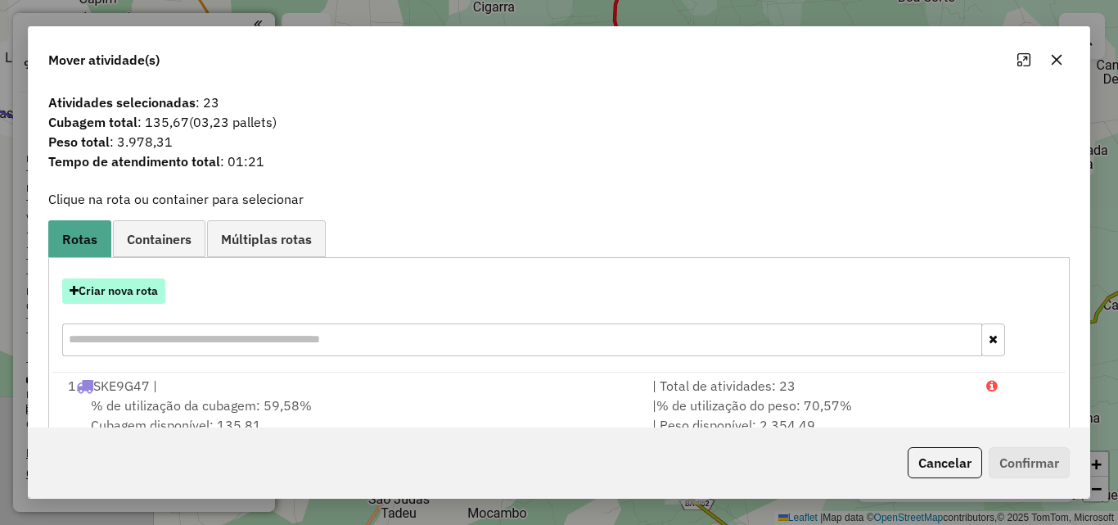
click at [129, 291] on button "Criar nova rota" at bounding box center [113, 290] width 103 height 25
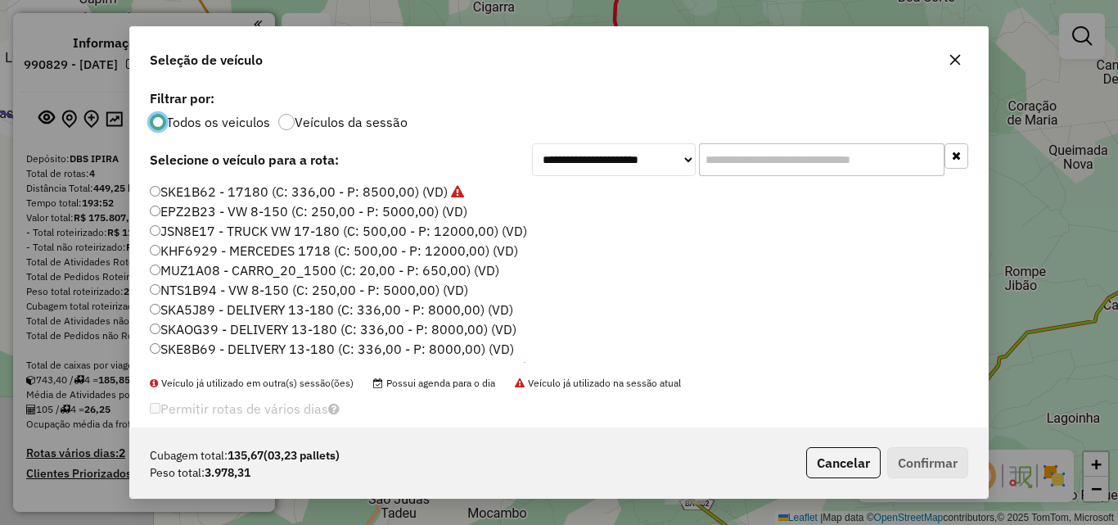
click at [193, 217] on label "EPZ2B23 - VW 8-150 (C: 250,00 - P: 5000,00) (VD)" at bounding box center [309, 211] width 318 height 20
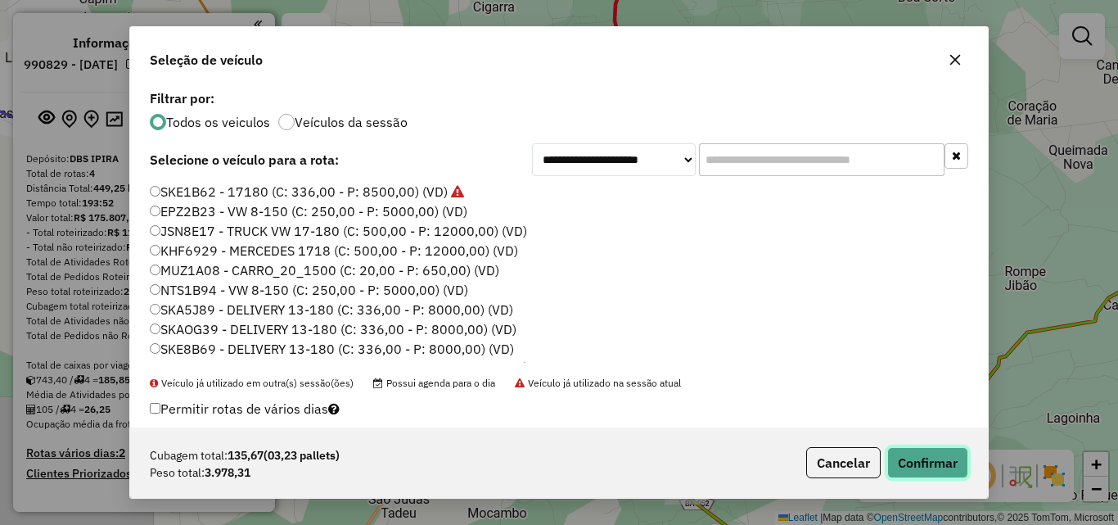
click at [922, 451] on button "Confirmar" at bounding box center [927, 462] width 81 height 31
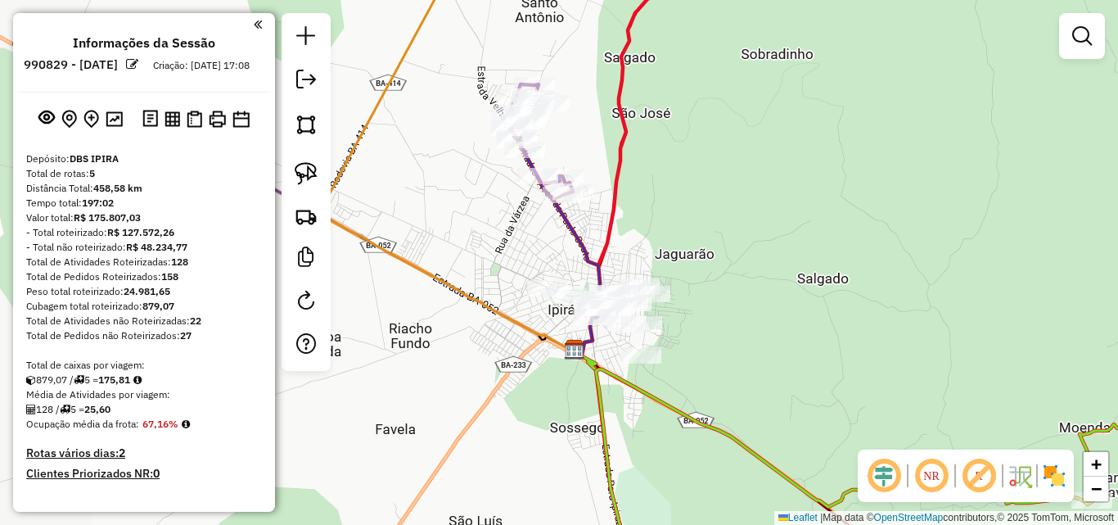
drag, startPoint x: 567, startPoint y: 359, endPoint x: 691, endPoint y: 314, distance: 131.5
click at [691, 314] on div "Janela de atendimento Grade de atendimento Capacidade Transportadoras Veículos …" at bounding box center [559, 262] width 1118 height 525
click at [307, 174] on img at bounding box center [306, 173] width 23 height 23
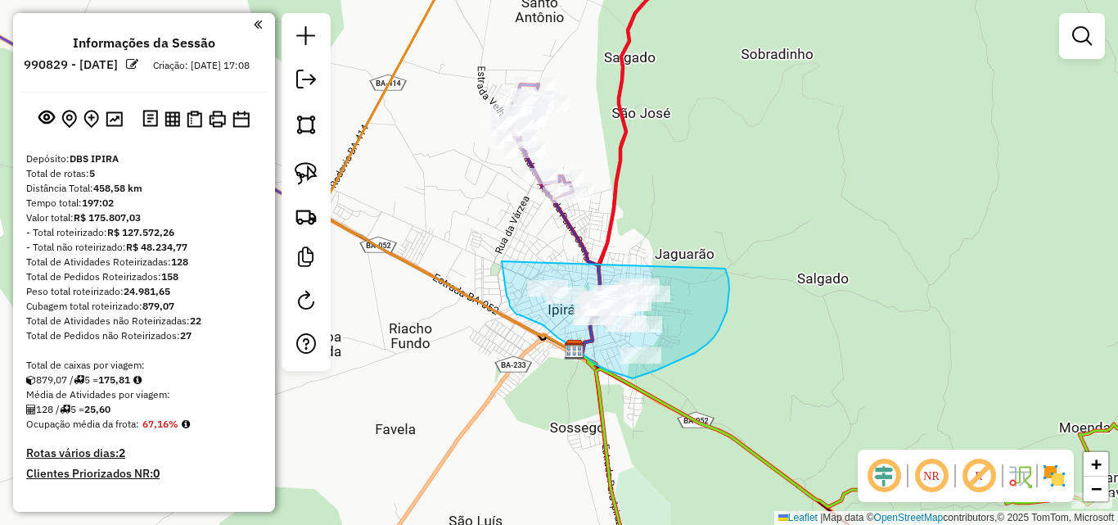
drag, startPoint x: 502, startPoint y: 261, endPoint x: 725, endPoint y: 268, distance: 223.6
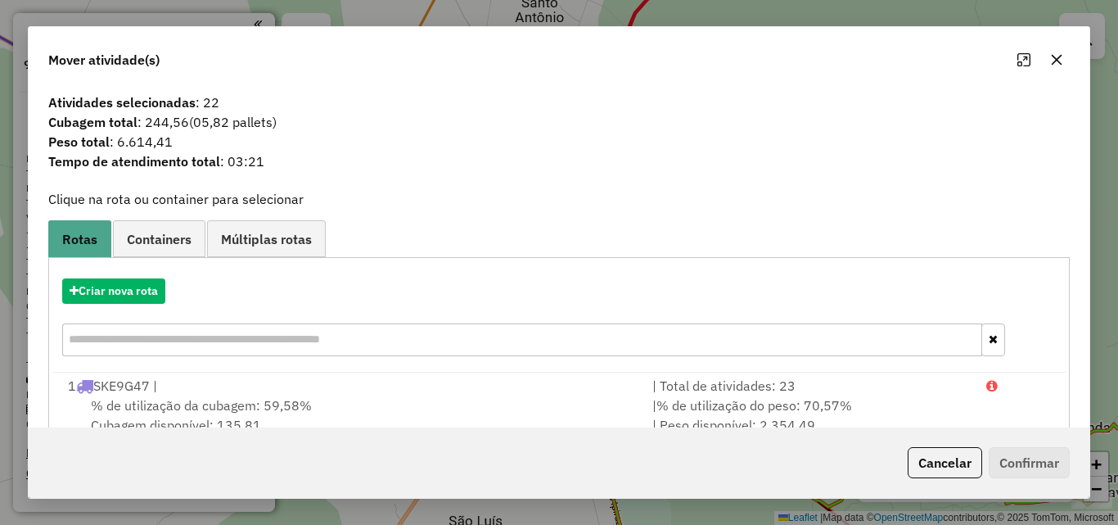
click at [130, 271] on div "Criar nova rota" at bounding box center [558, 319] width 1013 height 106
click at [133, 280] on button "Criar nova rota" at bounding box center [113, 290] width 103 height 25
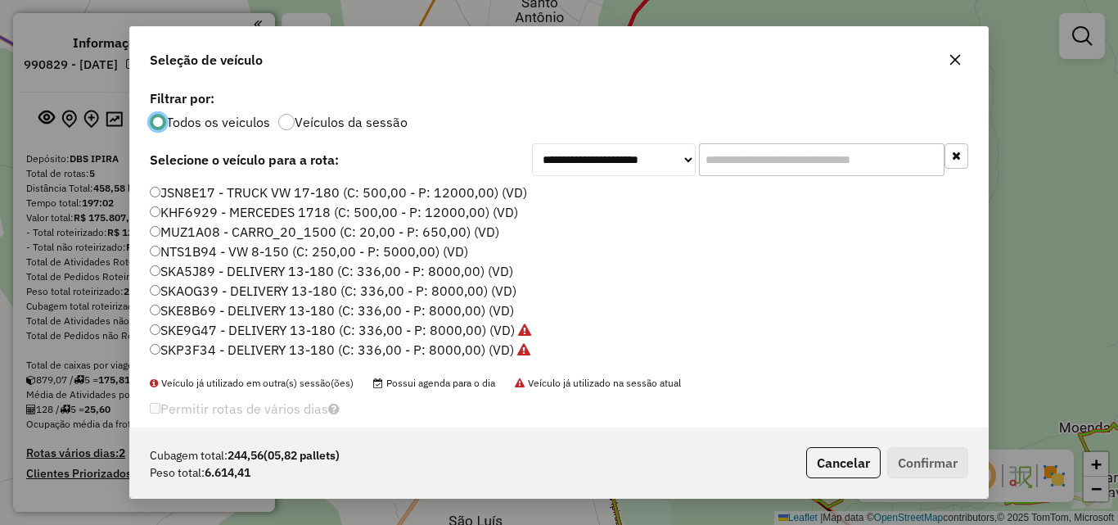
scroll to position [56, 0]
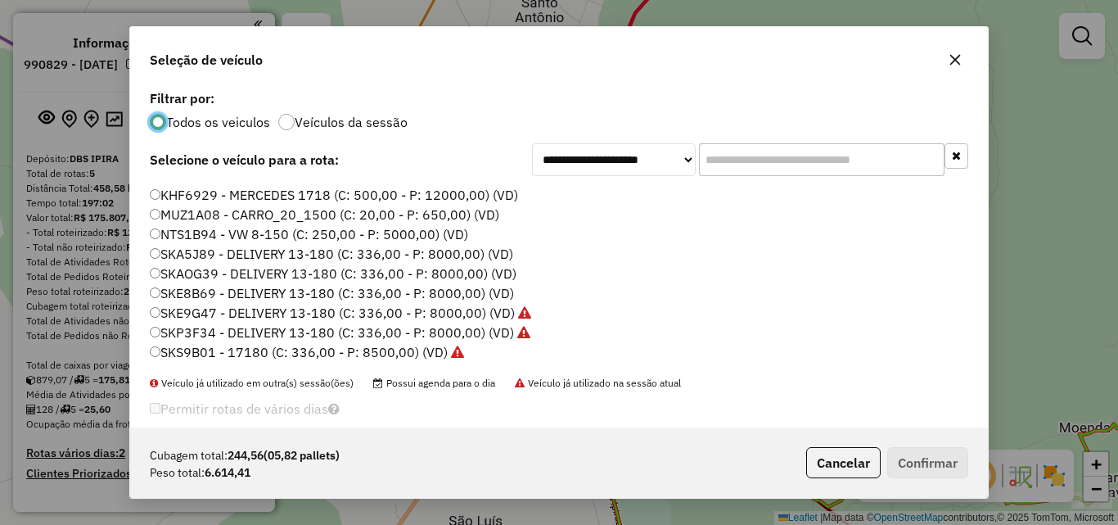
click at [204, 257] on label "SKA5J89 - DELIVERY 13-180 (C: 336,00 - P: 8000,00) (VD)" at bounding box center [331, 254] width 363 height 20
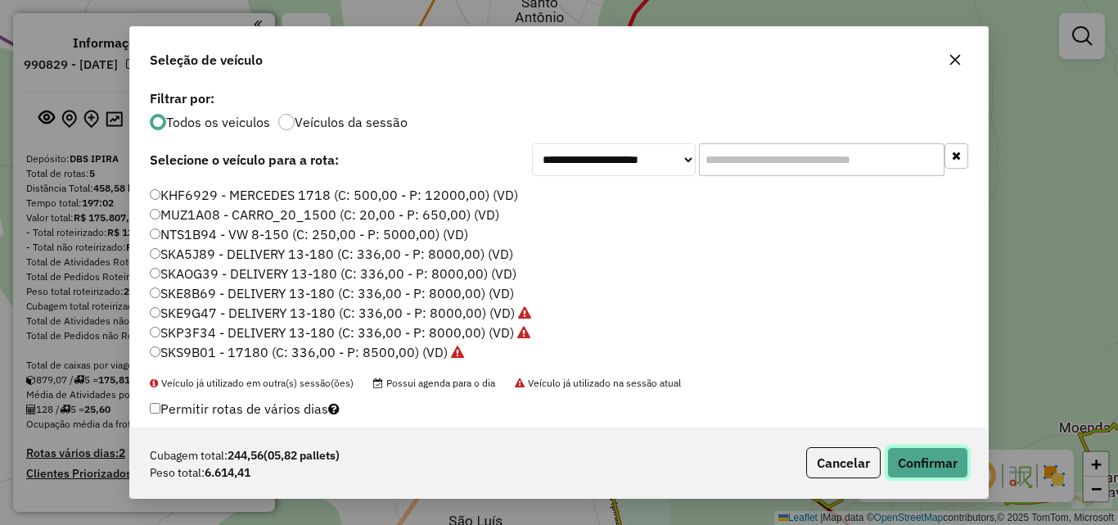
click at [913, 453] on button "Confirmar" at bounding box center [927, 462] width 81 height 31
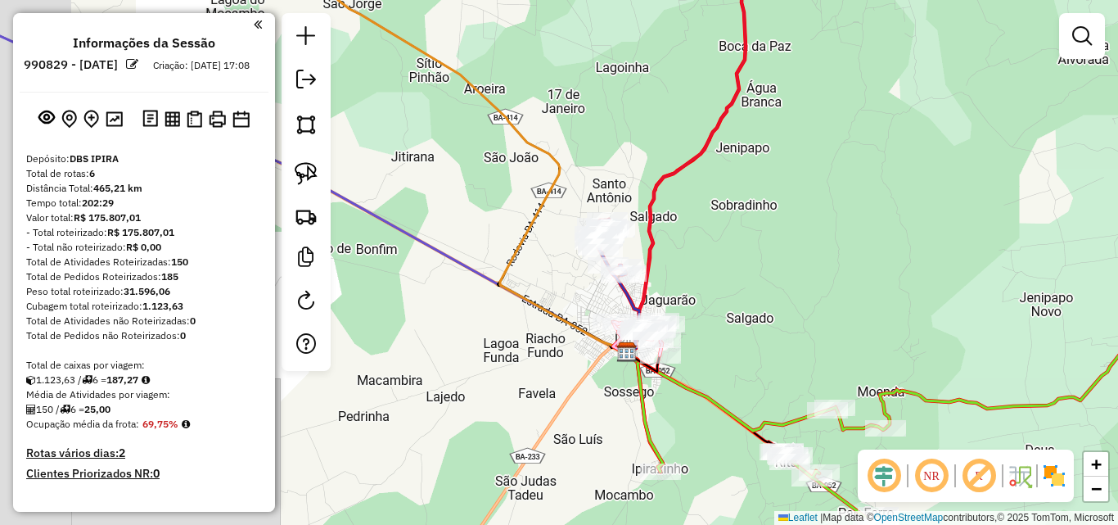
drag, startPoint x: 517, startPoint y: 411, endPoint x: 588, endPoint y: 409, distance: 71.2
click at [588, 409] on div "Janela de atendimento Grade de atendimento Capacidade Transportadoras Veículos …" at bounding box center [559, 262] width 1118 height 525
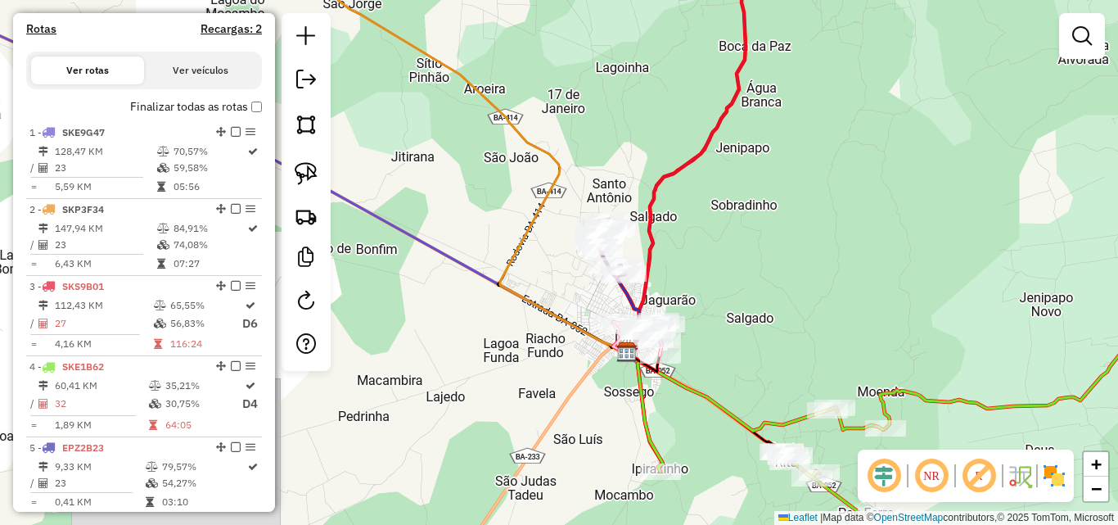
scroll to position [491, 0]
click at [1062, 48] on div at bounding box center [1082, 36] width 46 height 46
click at [1073, 41] on em at bounding box center [1082, 36] width 20 height 20
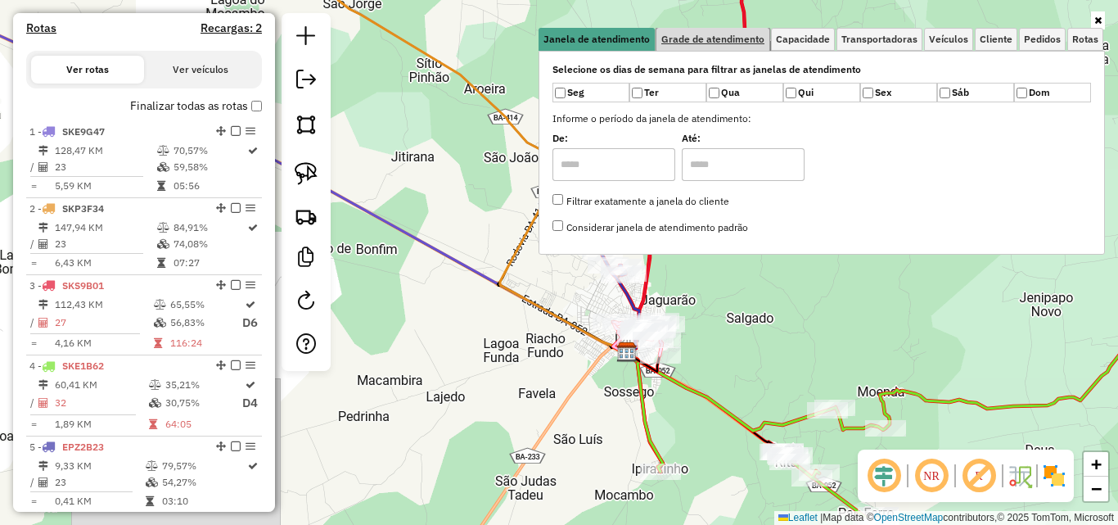
click at [720, 44] on span "Grade de atendimento" at bounding box center [712, 39] width 103 height 10
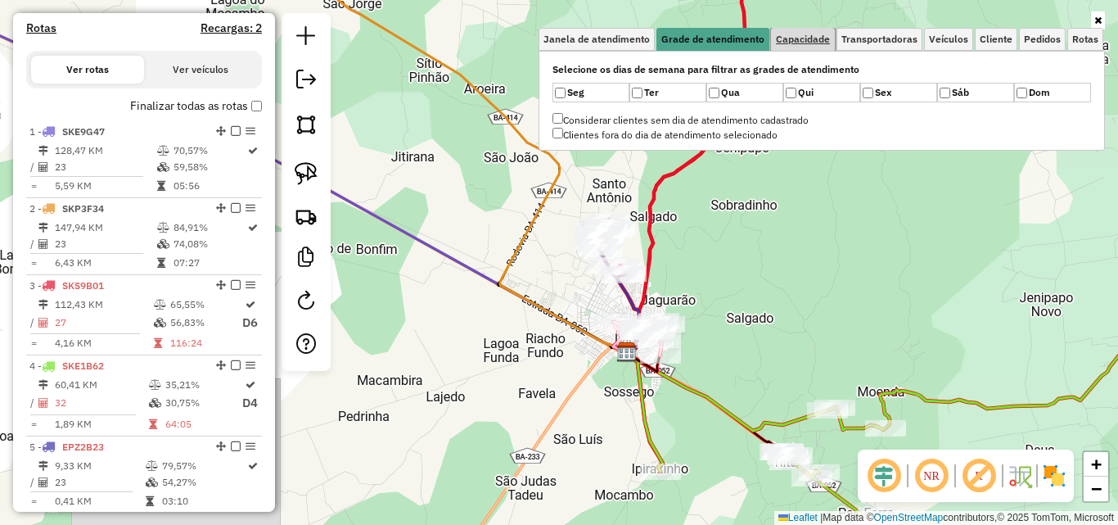
click at [791, 34] on span "Capacidade" at bounding box center [803, 39] width 54 height 10
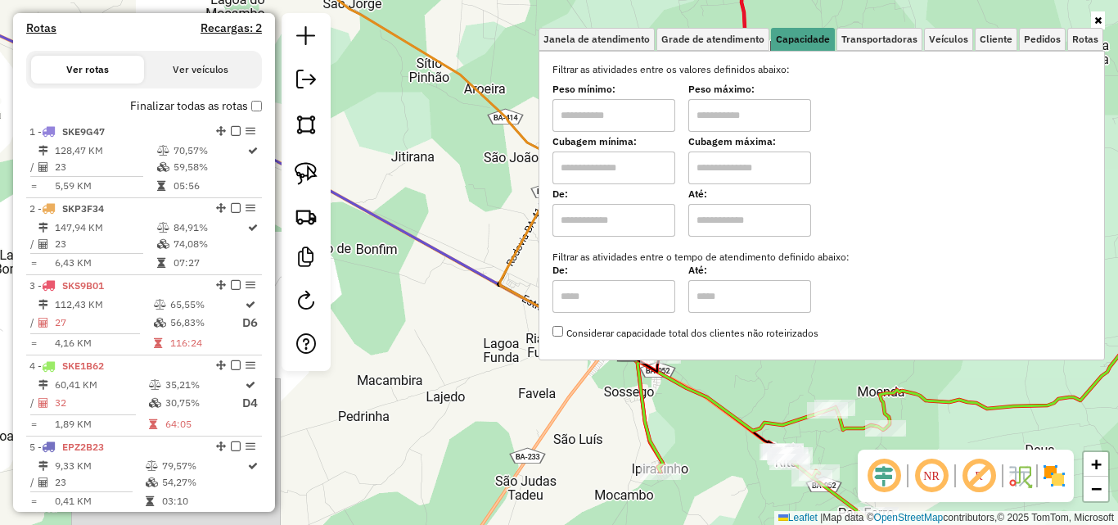
click at [596, 117] on input "text" at bounding box center [613, 115] width 123 height 33
type input "****"
click at [721, 123] on input "text" at bounding box center [749, 115] width 123 height 33
type input "******"
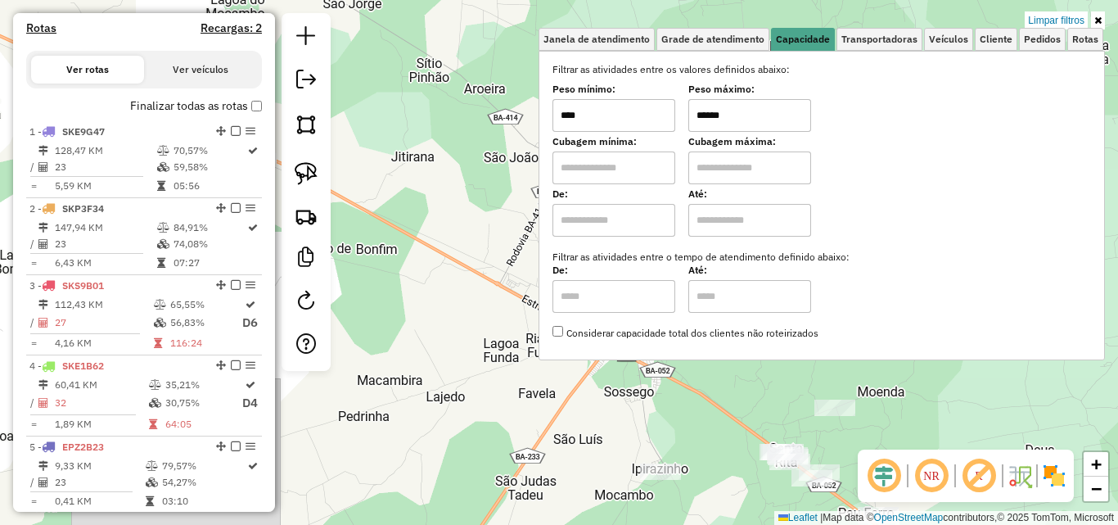
click at [783, 366] on div "Limpar filtros Janela de atendimento Grade de atendimento Capacidade Transporta…" at bounding box center [822, 194] width 566 height 362
click at [753, 367] on div "Limpar filtros Janela de atendimento Grade de atendimento Capacidade Transporta…" at bounding box center [822, 194] width 566 height 362
click at [711, 374] on div "Limpar filtros Janela de atendimento Grade de atendimento Capacidade Transporta…" at bounding box center [822, 194] width 566 height 362
click at [640, 416] on div "Limpar filtros Janela de atendimento Grade de atendimento Capacidade Transporta…" at bounding box center [559, 262] width 1118 height 525
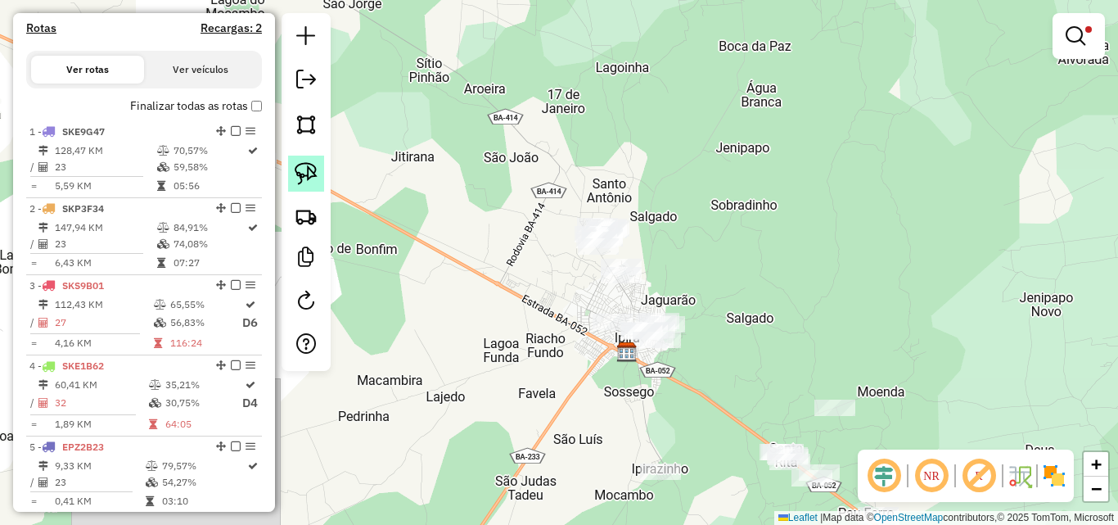
click at [304, 178] on img at bounding box center [306, 173] width 23 height 23
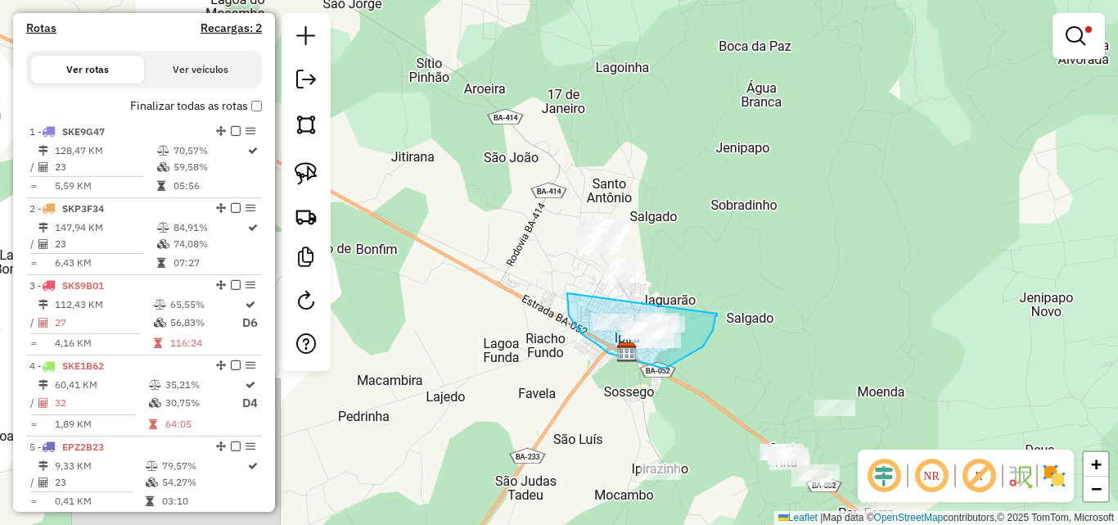
drag, startPoint x: 567, startPoint y: 293, endPoint x: 717, endPoint y: 313, distance: 151.2
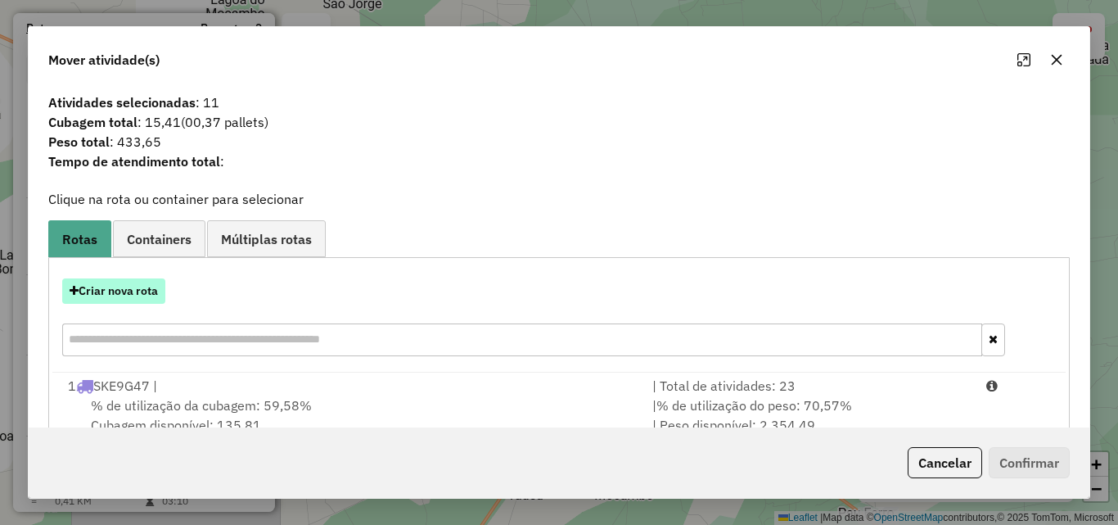
click at [128, 293] on button "Criar nova rota" at bounding box center [113, 290] width 103 height 25
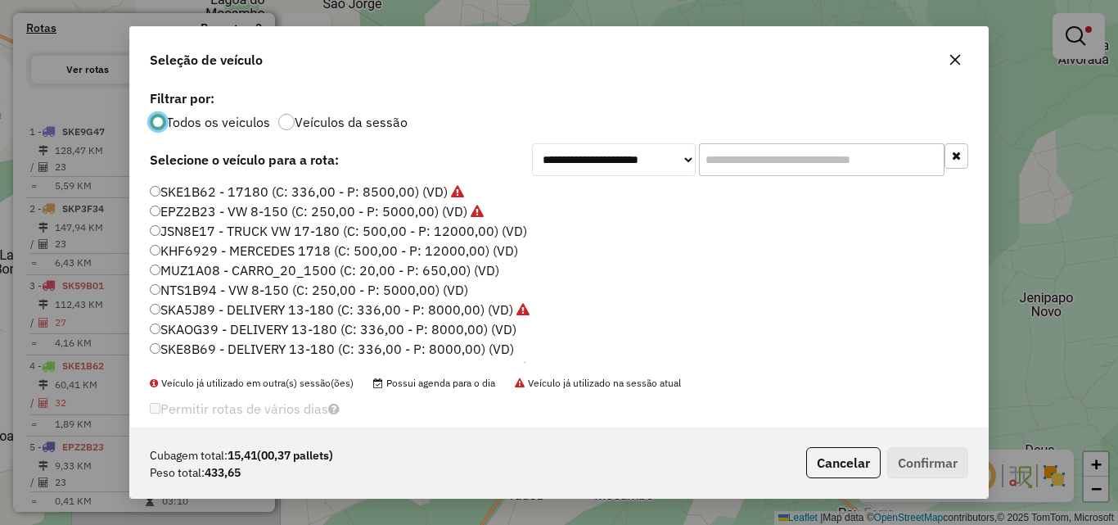
scroll to position [56, 0]
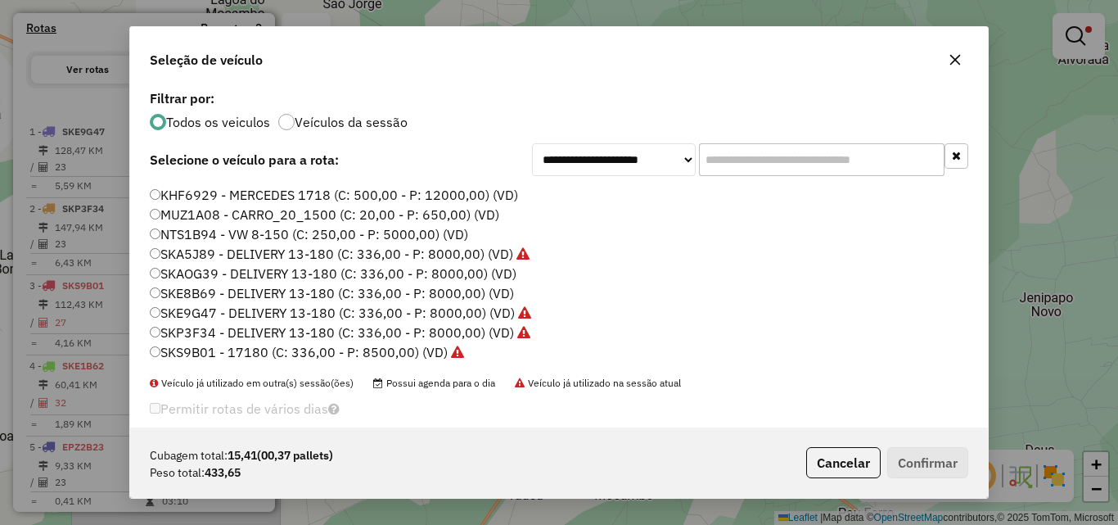
click at [169, 210] on label "MUZ1A08 - CARRO_20_1500 (C: 20,00 - P: 650,00) (VD)" at bounding box center [324, 215] width 349 height 20
click at [951, 456] on button "Confirmar" at bounding box center [927, 462] width 81 height 31
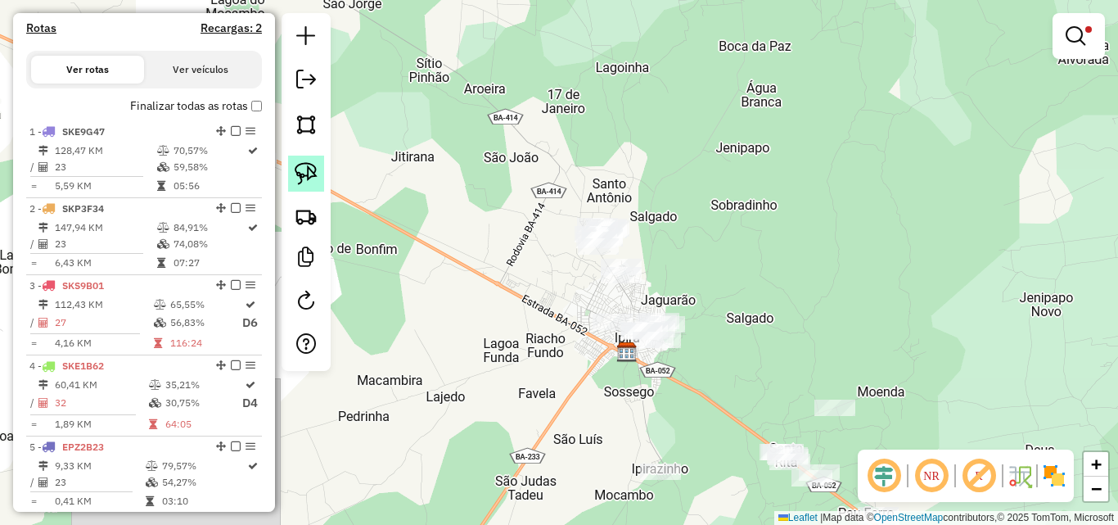
click at [308, 174] on img at bounding box center [306, 173] width 23 height 23
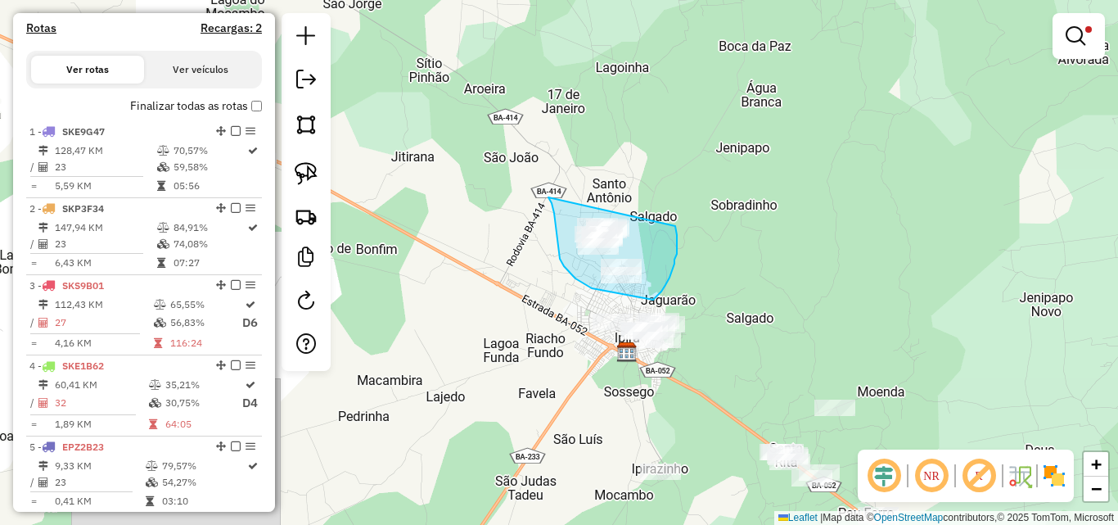
drag, startPoint x: 550, startPoint y: 199, endPoint x: 672, endPoint y: 220, distance: 123.8
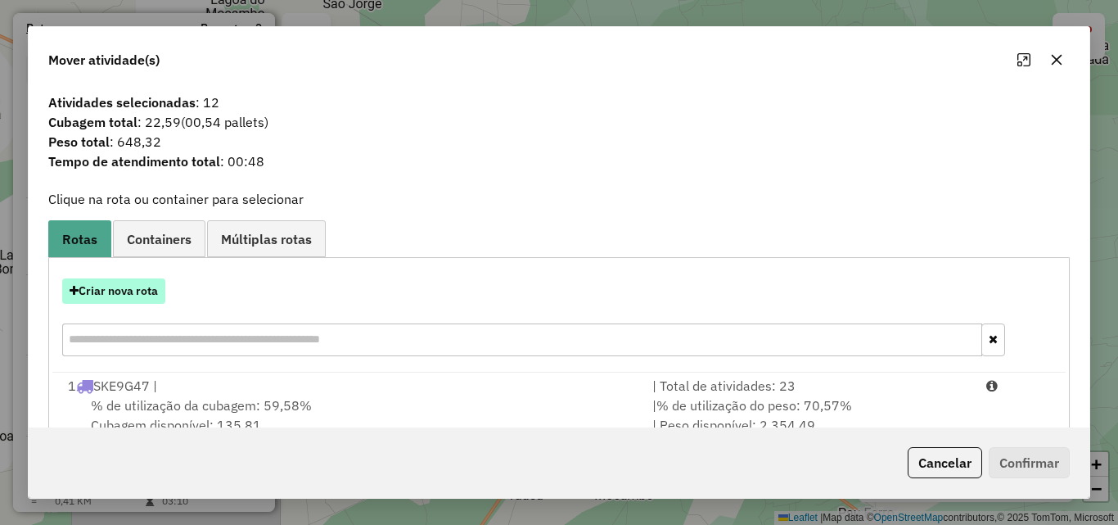
click at [106, 292] on button "Criar nova rota" at bounding box center [113, 290] width 103 height 25
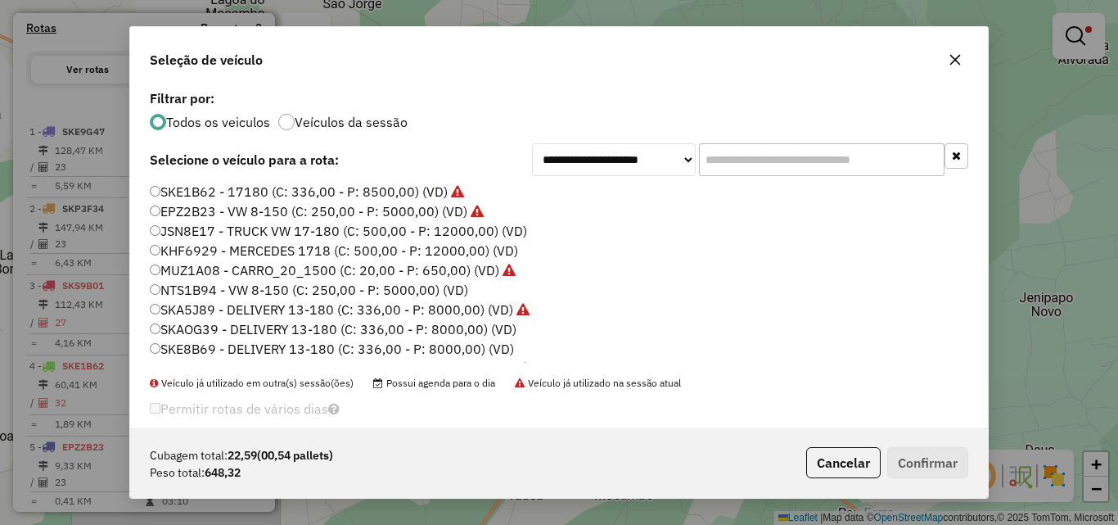
scroll to position [9, 5]
click at [186, 270] on label "MUZ1A08 - CARRO_20_1500 (C: 20,00 - P: 650,00) (VD)" at bounding box center [332, 270] width 365 height 20
click at [924, 466] on button "Confirmar" at bounding box center [927, 462] width 81 height 31
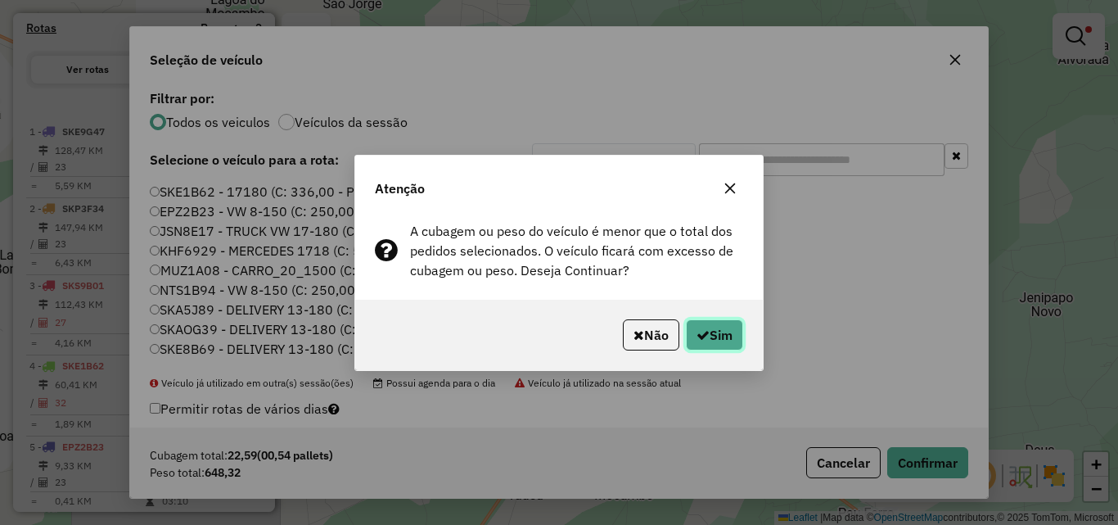
click at [727, 322] on button "Sim" at bounding box center [714, 334] width 57 height 31
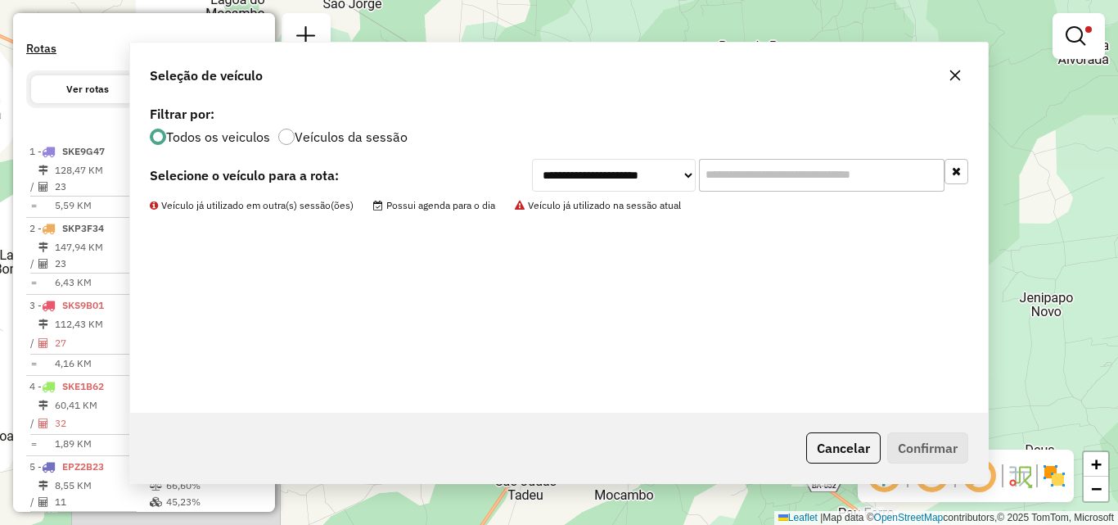
scroll to position [512, 0]
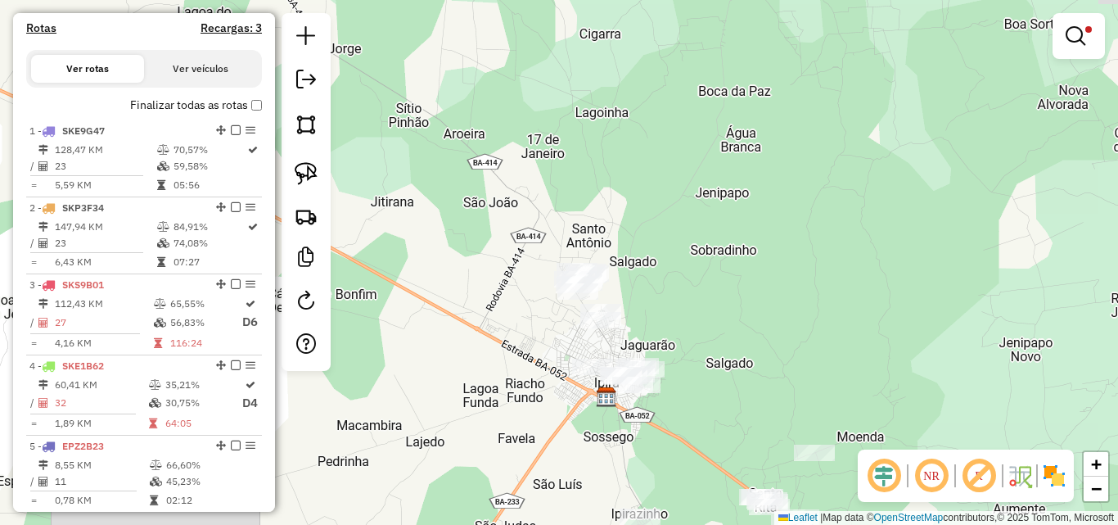
drag, startPoint x: 507, startPoint y: 420, endPoint x: 572, endPoint y: 295, distance: 140.2
click at [571, 296] on div "Limpar filtros Janela de atendimento Grade de atendimento Capacidade Transporta…" at bounding box center [559, 262] width 1118 height 525
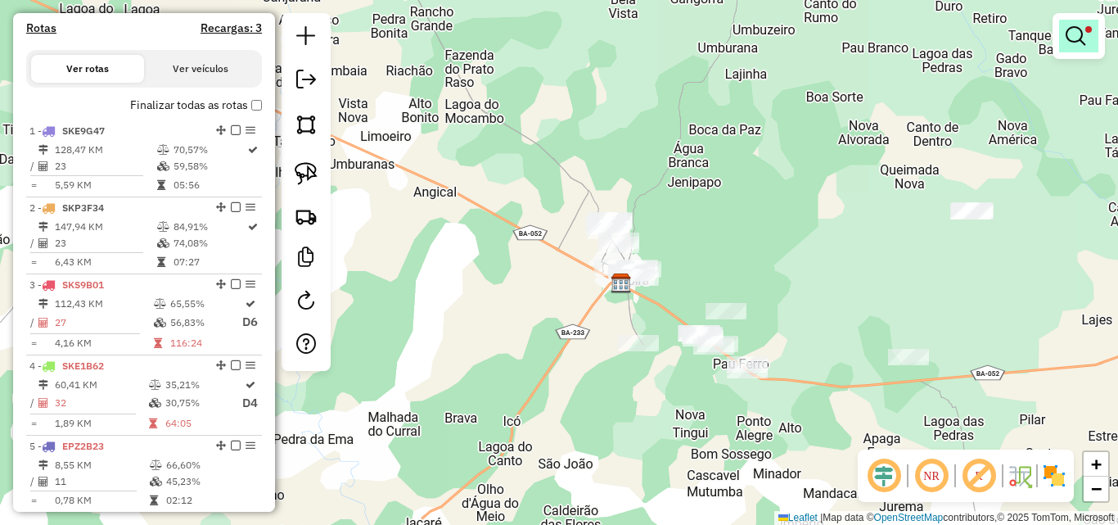
click at [1087, 23] on link at bounding box center [1078, 36] width 39 height 33
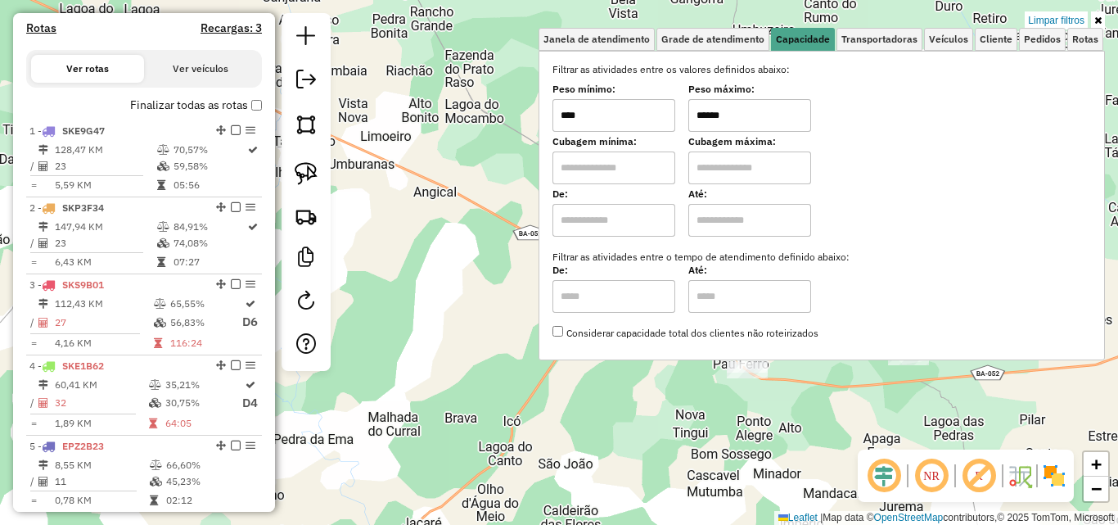
click at [593, 119] on input "****" at bounding box center [613, 115] width 123 height 33
type input "****"
click at [746, 115] on input "******" at bounding box center [749, 115] width 123 height 33
type input "****"
click at [411, 301] on div "Limpar filtros Janela de atendimento Grade de atendimento Capacidade Transporta…" at bounding box center [559, 262] width 1118 height 525
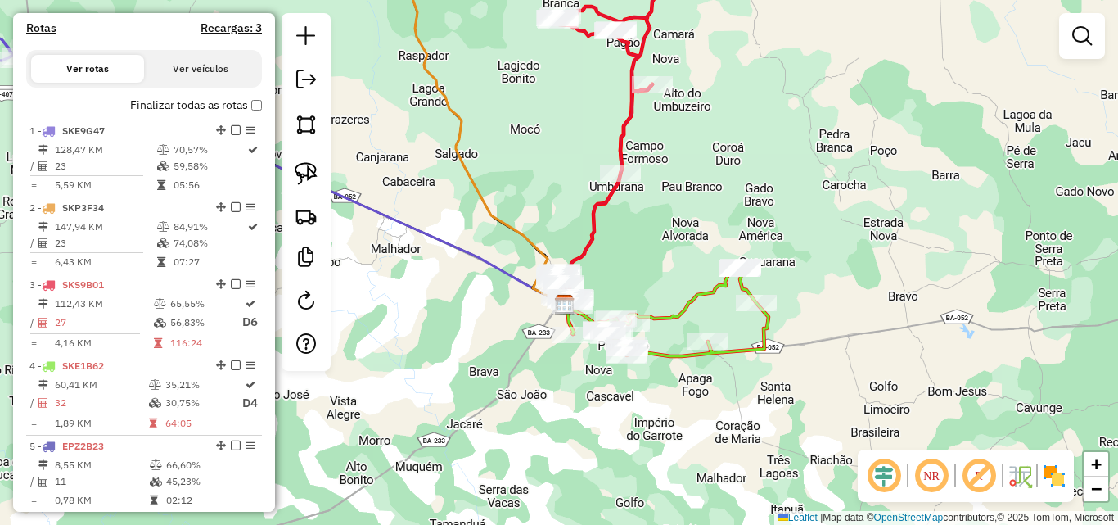
drag, startPoint x: 467, startPoint y: 336, endPoint x: 522, endPoint y: 372, distance: 65.2
click at [522, 372] on div "Janela de atendimento Grade de atendimento Capacidade Transportadoras Veículos …" at bounding box center [559, 262] width 1118 height 525
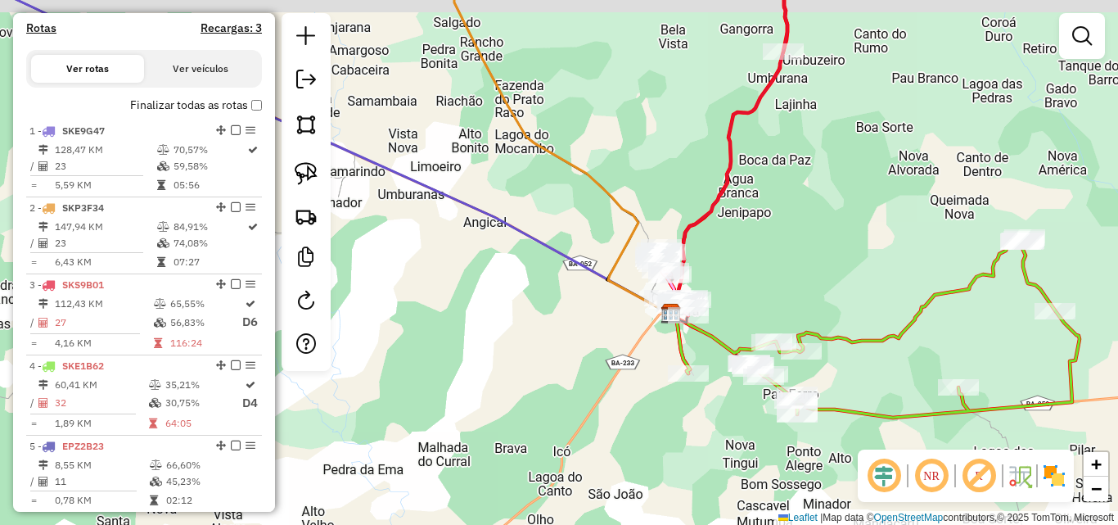
drag, startPoint x: 501, startPoint y: 341, endPoint x: 533, endPoint y: 369, distance: 42.3
click at [533, 369] on div "Janela de atendimento Grade de atendimento Capacidade Transportadoras Veículos …" at bounding box center [559, 262] width 1118 height 525
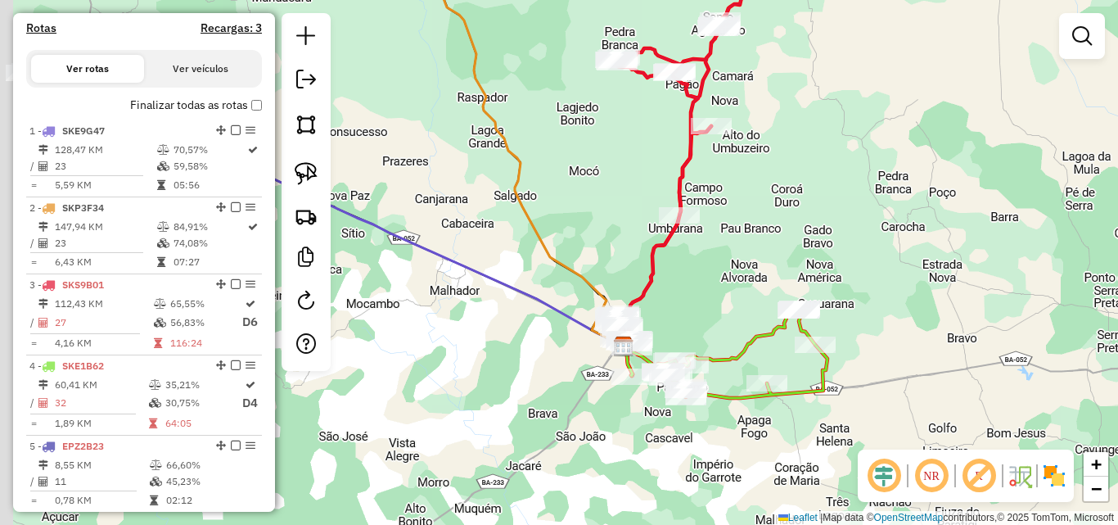
drag, startPoint x: 463, startPoint y: 359, endPoint x: 555, endPoint y: 366, distance: 91.9
click at [557, 369] on div "Janela de atendimento Grade de atendimento Capacidade Transportadoras Veículos …" at bounding box center [559, 262] width 1118 height 525
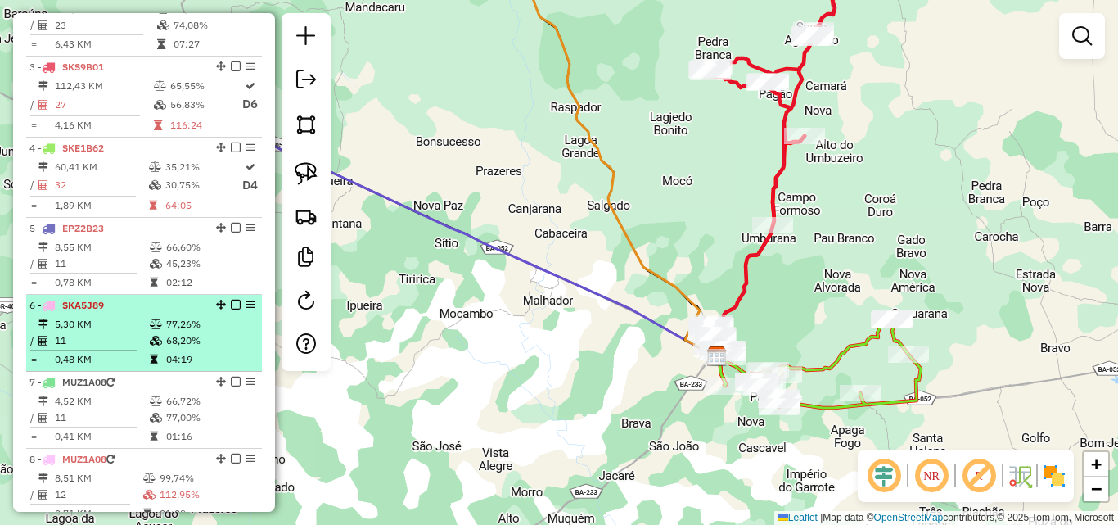
scroll to position [823, 0]
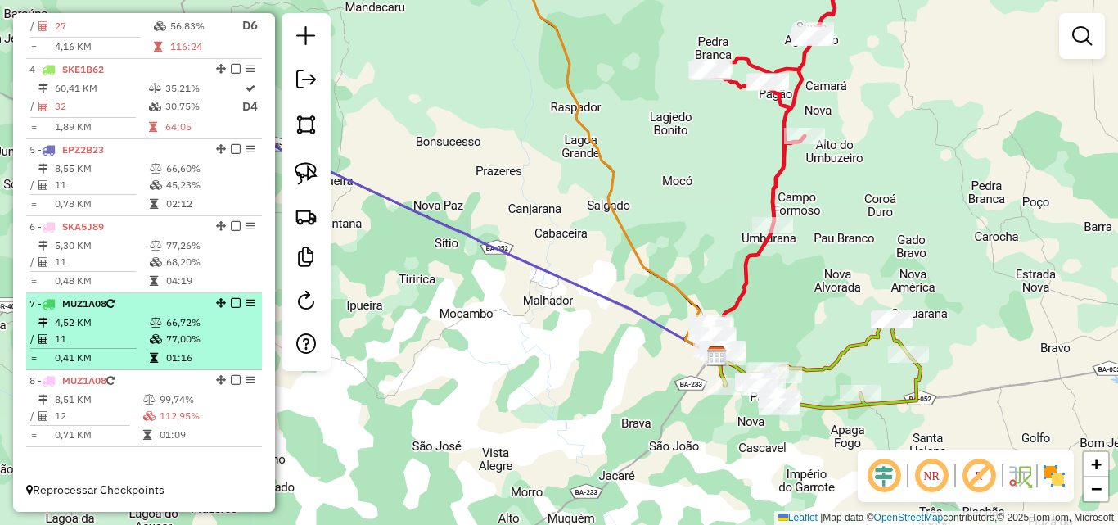
click at [121, 336] on td "11" at bounding box center [101, 339] width 95 height 16
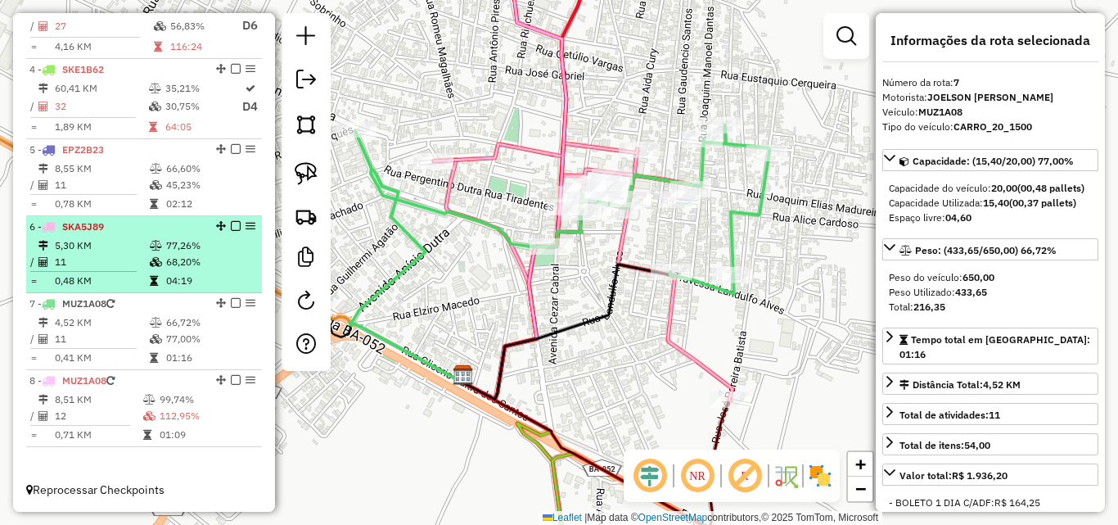
click at [122, 277] on td "0,48 KM" at bounding box center [101, 281] width 95 height 16
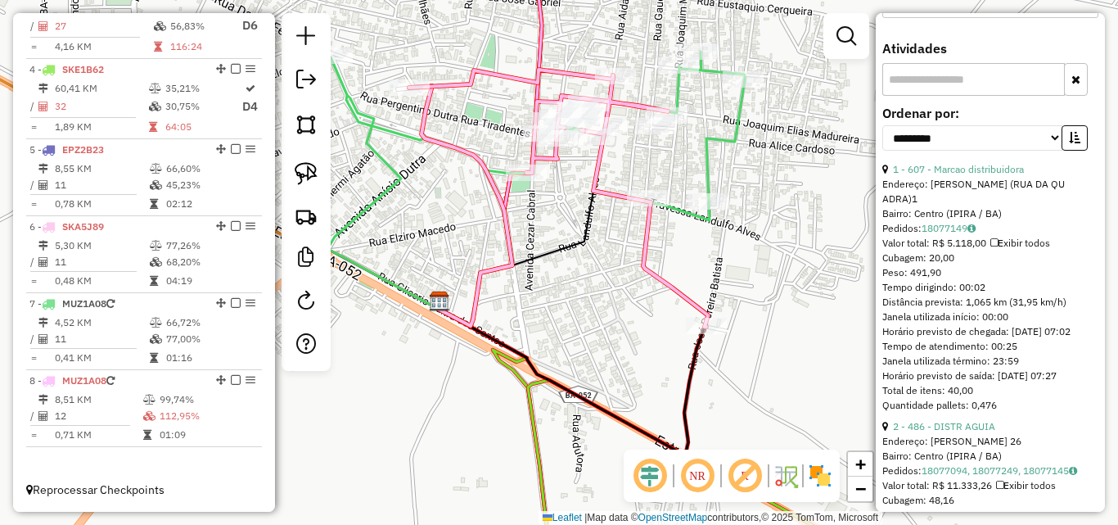
scroll to position [573, 0]
click at [966, 149] on select "**********" at bounding box center [972, 136] width 180 height 25
select select "*********"
click at [882, 149] on select "**********" at bounding box center [972, 136] width 180 height 25
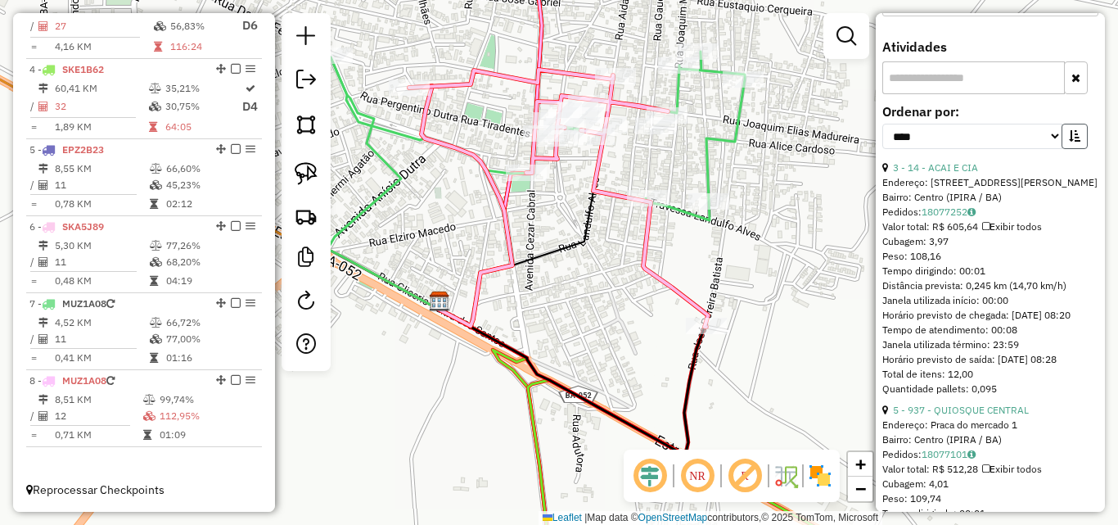
click at [1065, 149] on button "button" at bounding box center [1075, 136] width 26 height 25
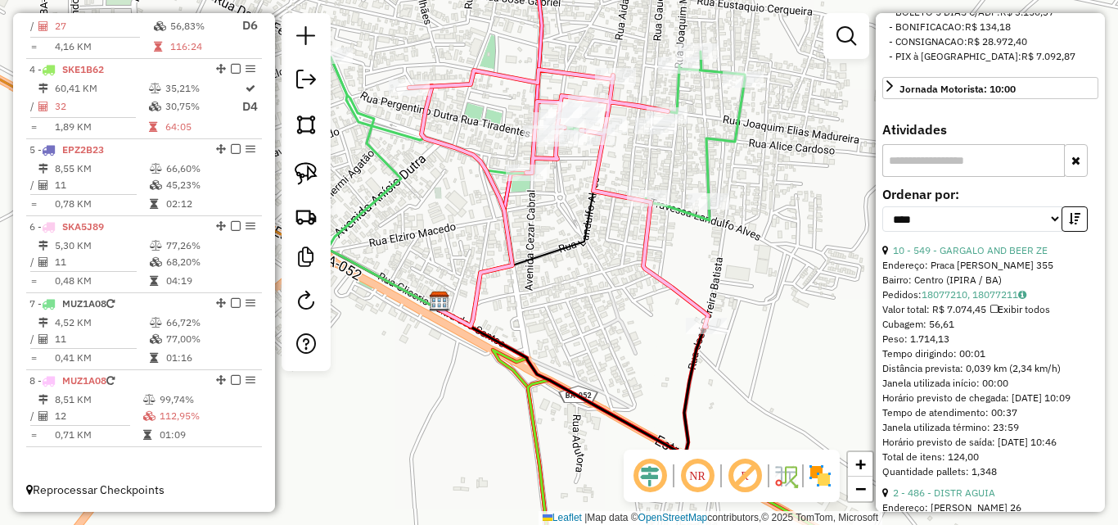
scroll to position [409, 0]
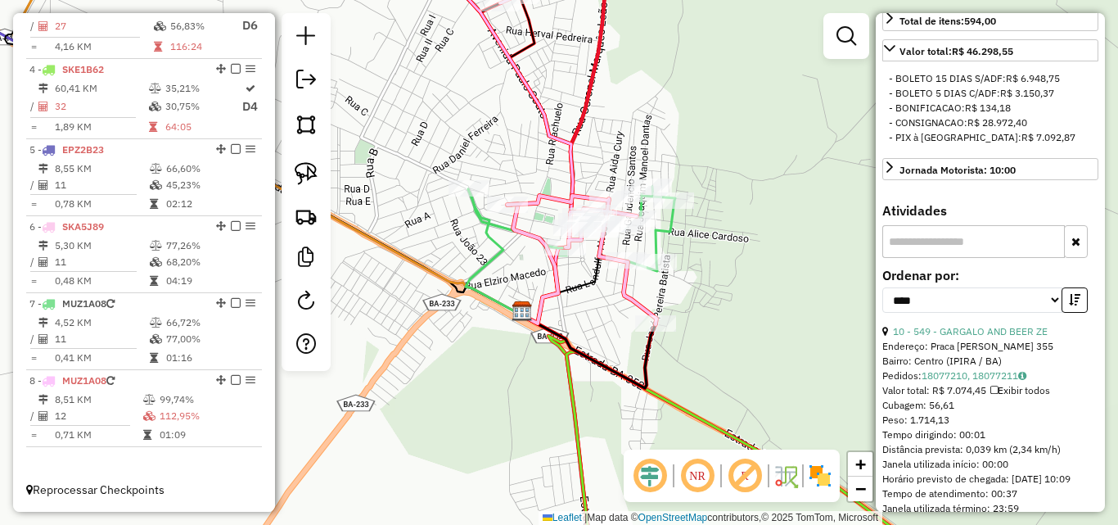
click at [760, 302] on div "Janela de atendimento Grade de atendimento Capacidade Transportadoras Veículos …" at bounding box center [559, 262] width 1118 height 525
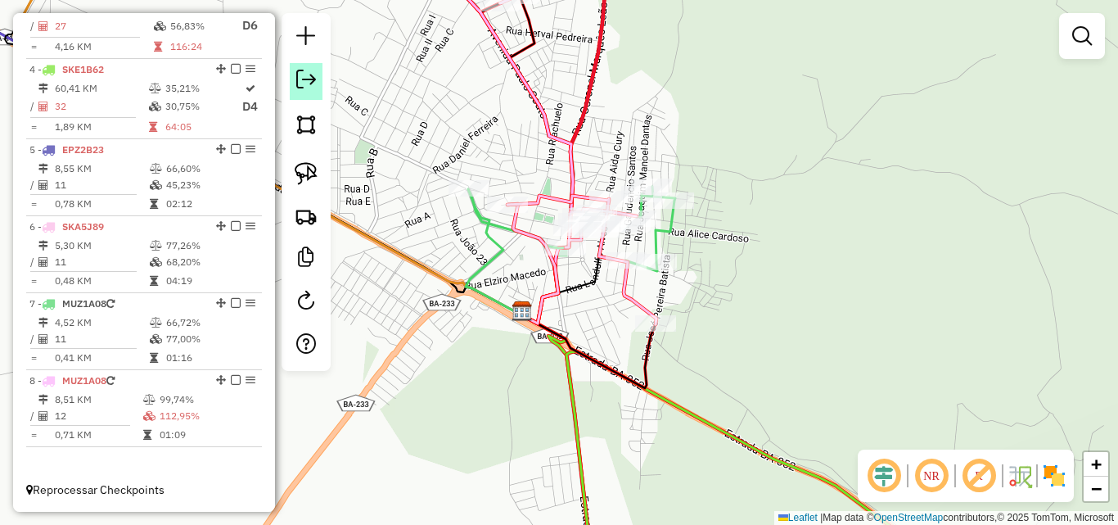
click at [295, 72] on link at bounding box center [306, 81] width 33 height 37
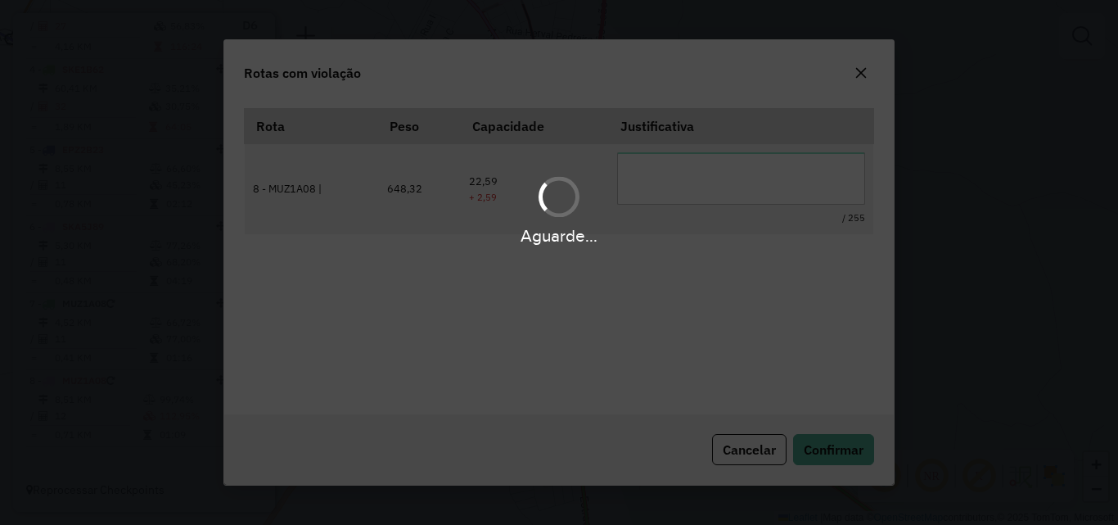
scroll to position [30, 0]
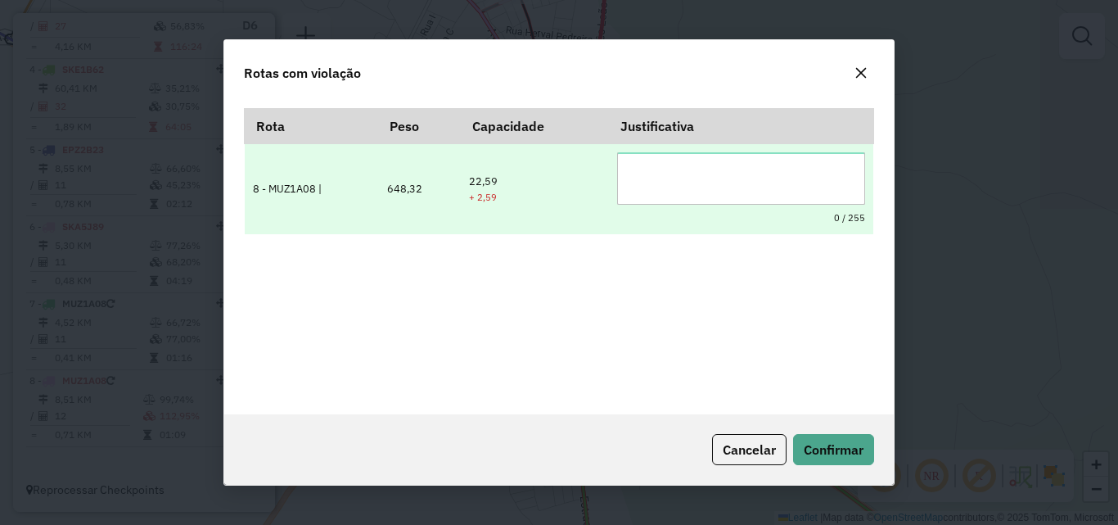
click at [712, 188] on textarea at bounding box center [741, 178] width 248 height 52
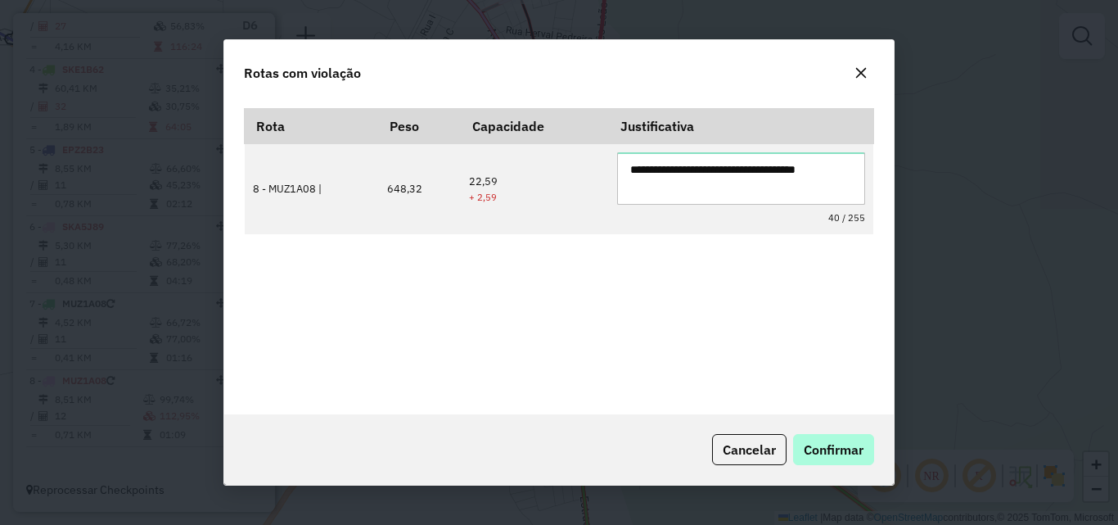
type textarea "**********"
click at [834, 437] on button "Confirmar" at bounding box center [833, 449] width 81 height 31
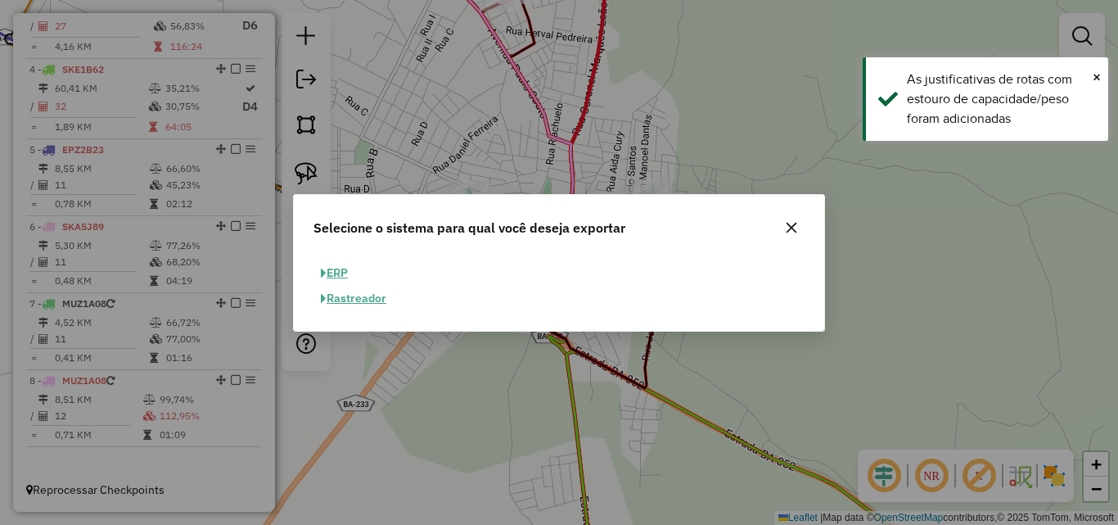
click at [339, 270] on button "ERP" at bounding box center [334, 272] width 42 height 25
select select "**"
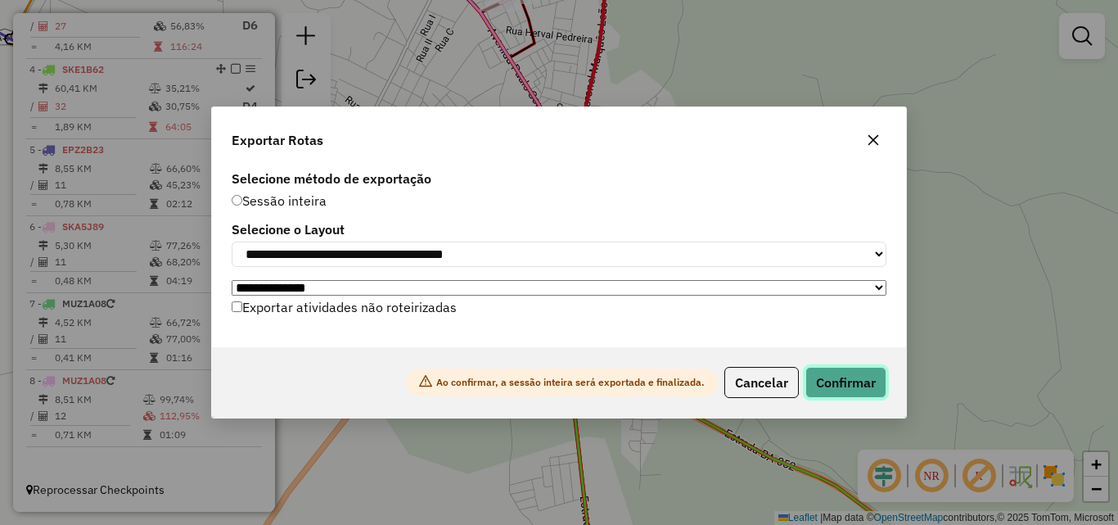
click at [868, 386] on button "Confirmar" at bounding box center [845, 382] width 81 height 31
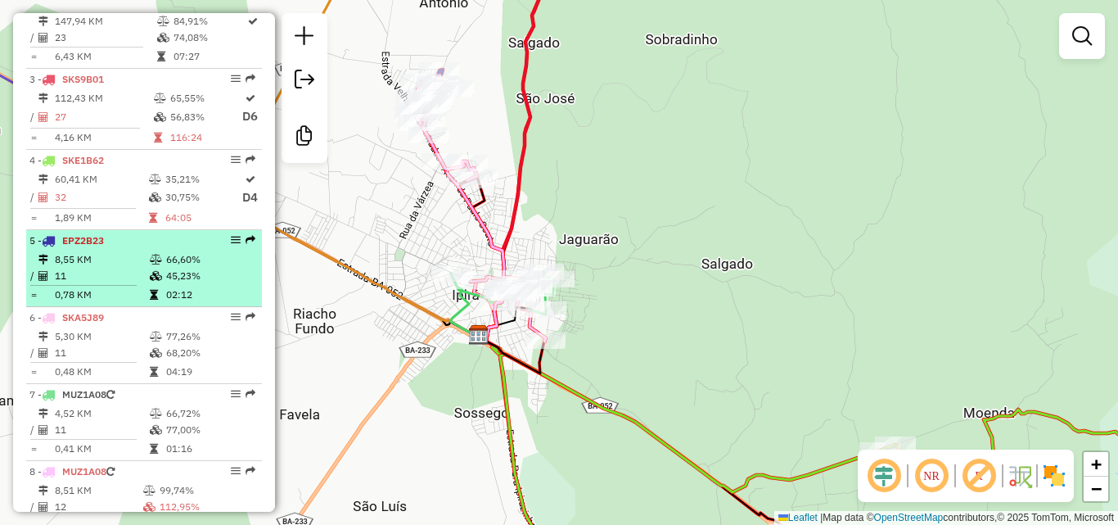
scroll to position [797, 0]
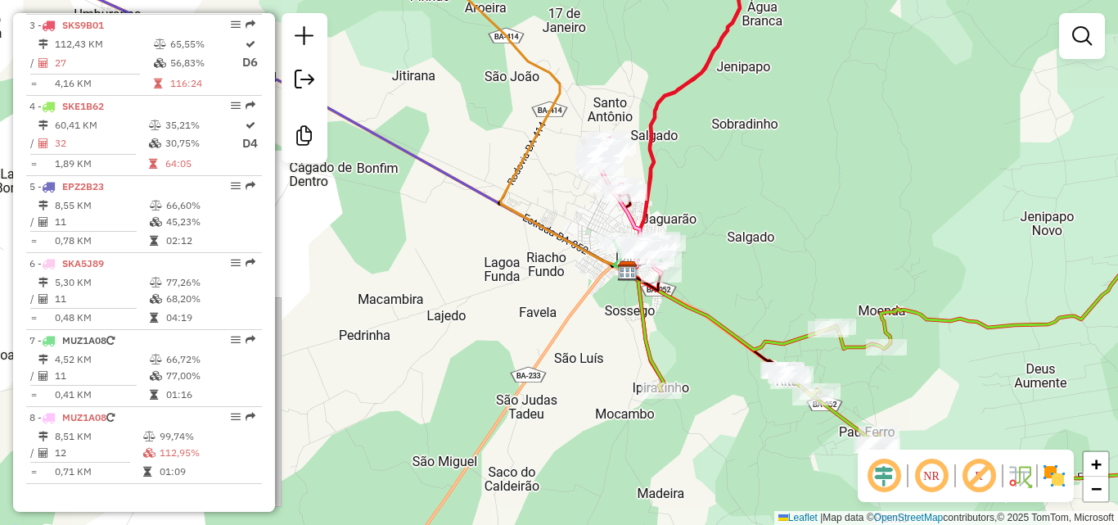
drag, startPoint x: 771, startPoint y: 224, endPoint x: 873, endPoint y: 192, distance: 107.2
click at [873, 192] on div "Janela de atendimento Grade de atendimento Capacidade Transportadoras Veículos …" at bounding box center [559, 262] width 1118 height 525
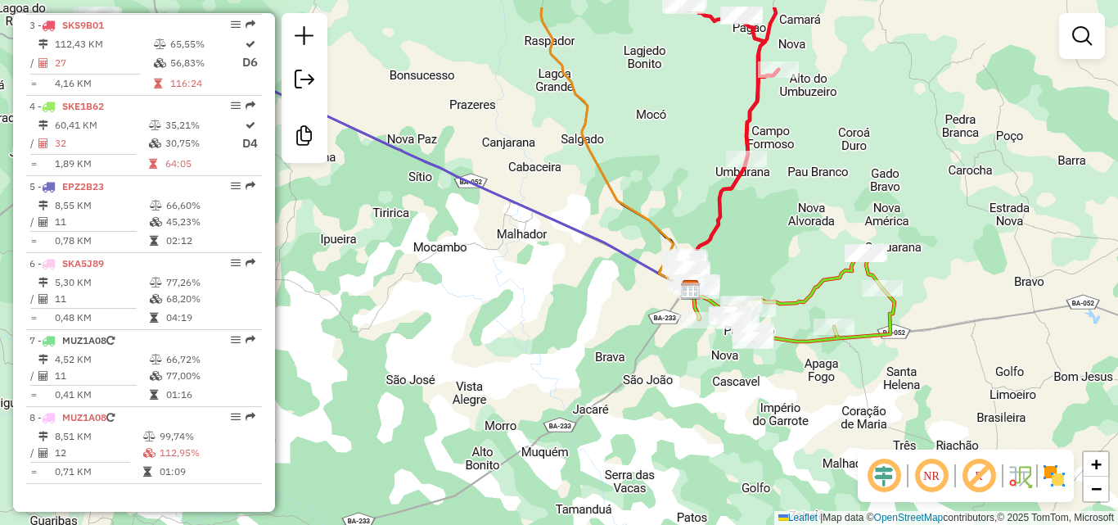
drag, startPoint x: 592, startPoint y: 232, endPoint x: 590, endPoint y: 358, distance: 125.2
click at [590, 358] on div "Janela de atendimento Grade de atendimento Capacidade Transportadoras Veículos …" at bounding box center [559, 262] width 1118 height 525
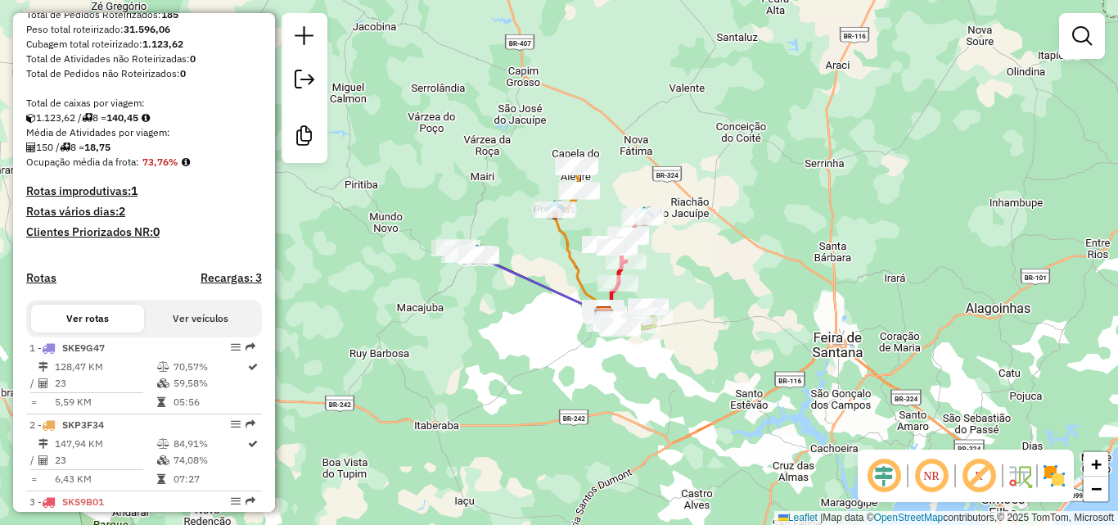
scroll to position [224, 0]
